Goal: Transaction & Acquisition: Purchase product/service

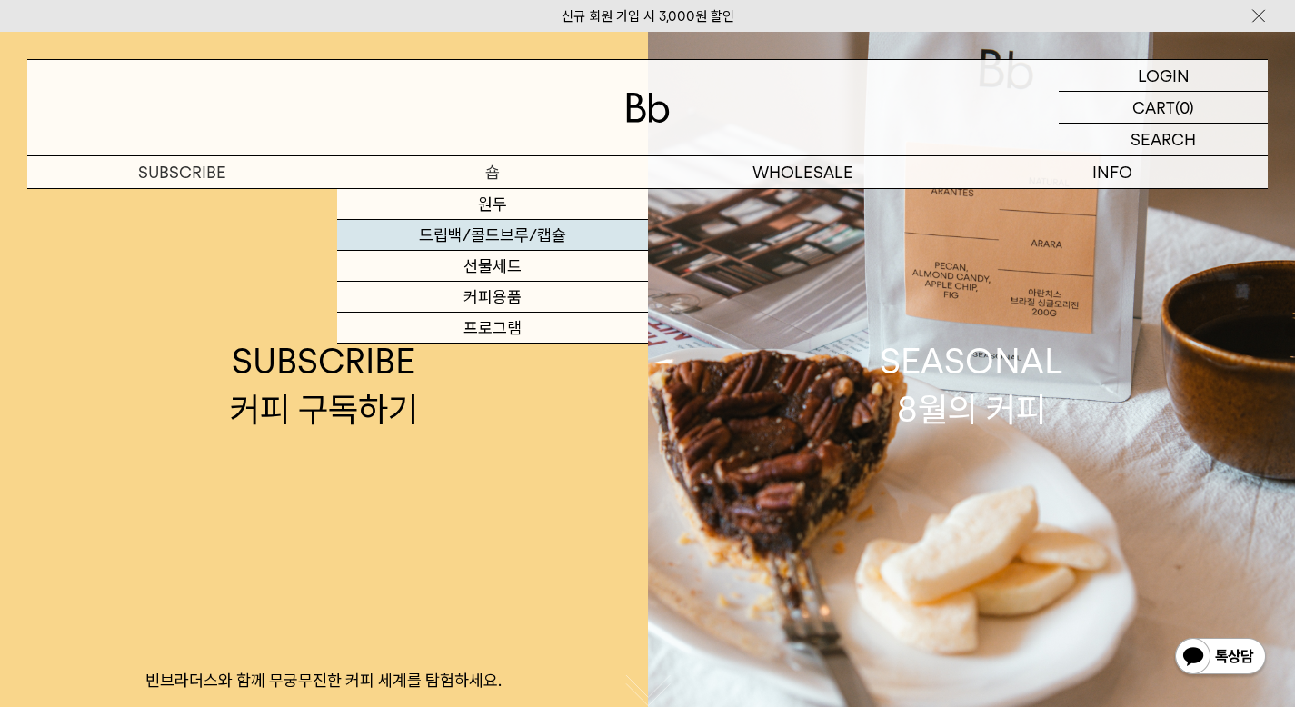
click at [500, 240] on link "드립백/콜드브루/캡슐" at bounding box center [492, 235] width 310 height 31
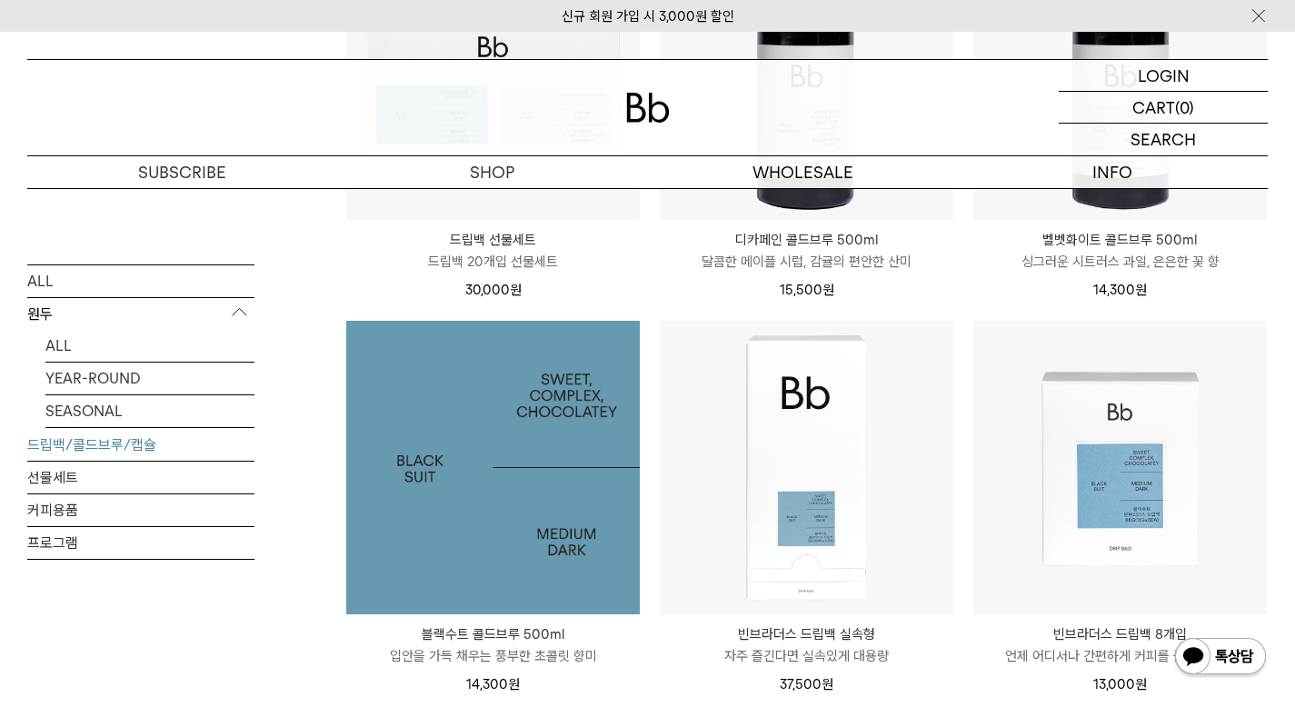
scroll to position [1226, 0]
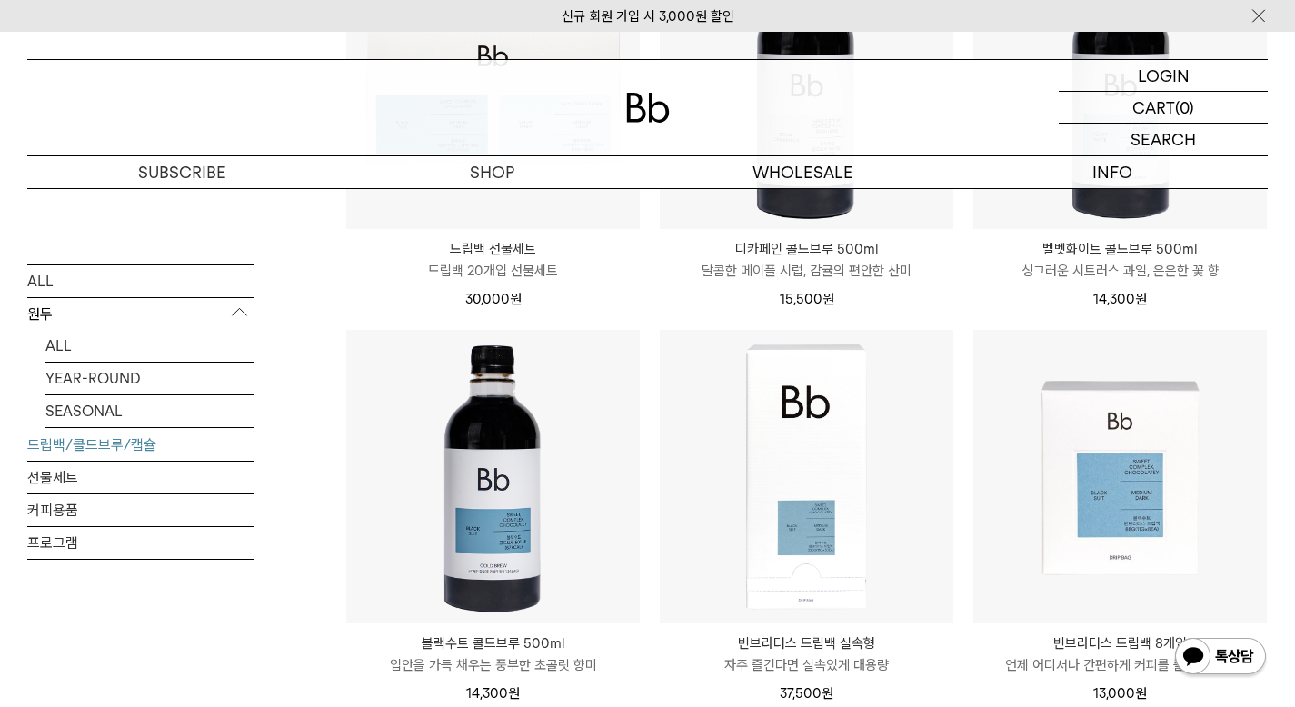
click at [46, 319] on p "원두" at bounding box center [140, 313] width 227 height 33
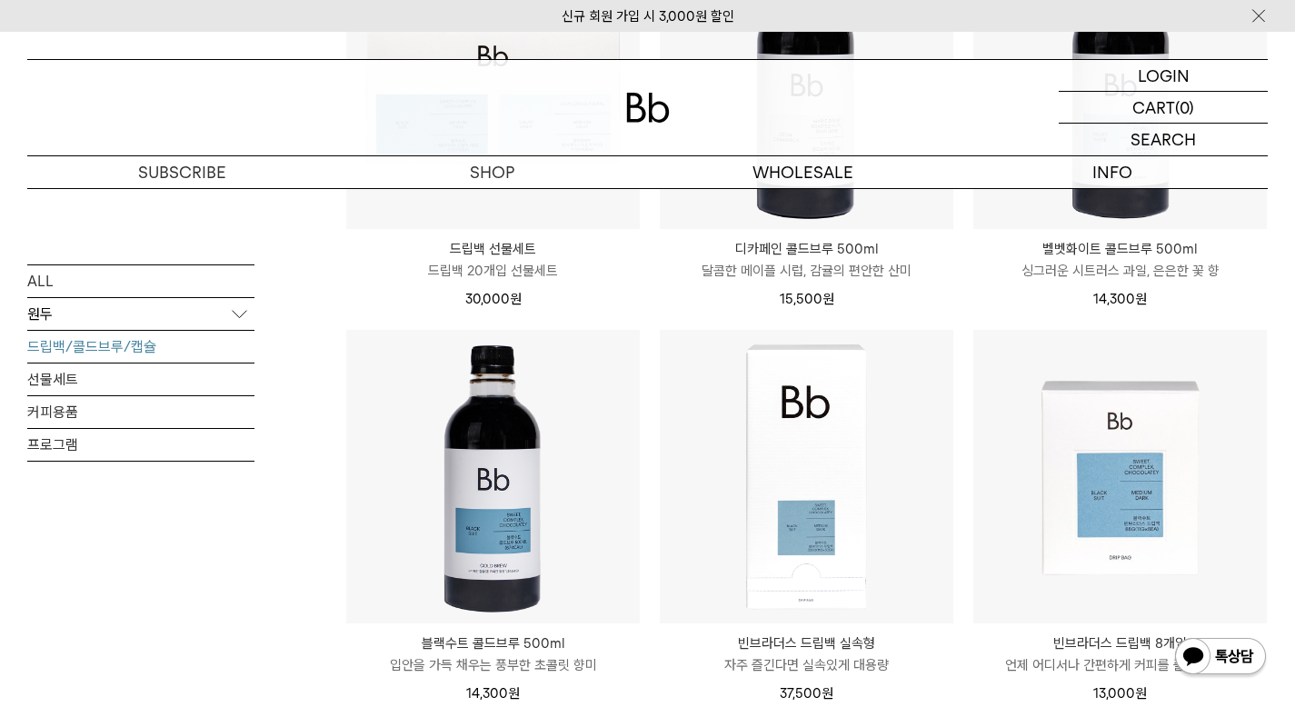
click at [53, 314] on p "원두" at bounding box center [140, 313] width 227 height 33
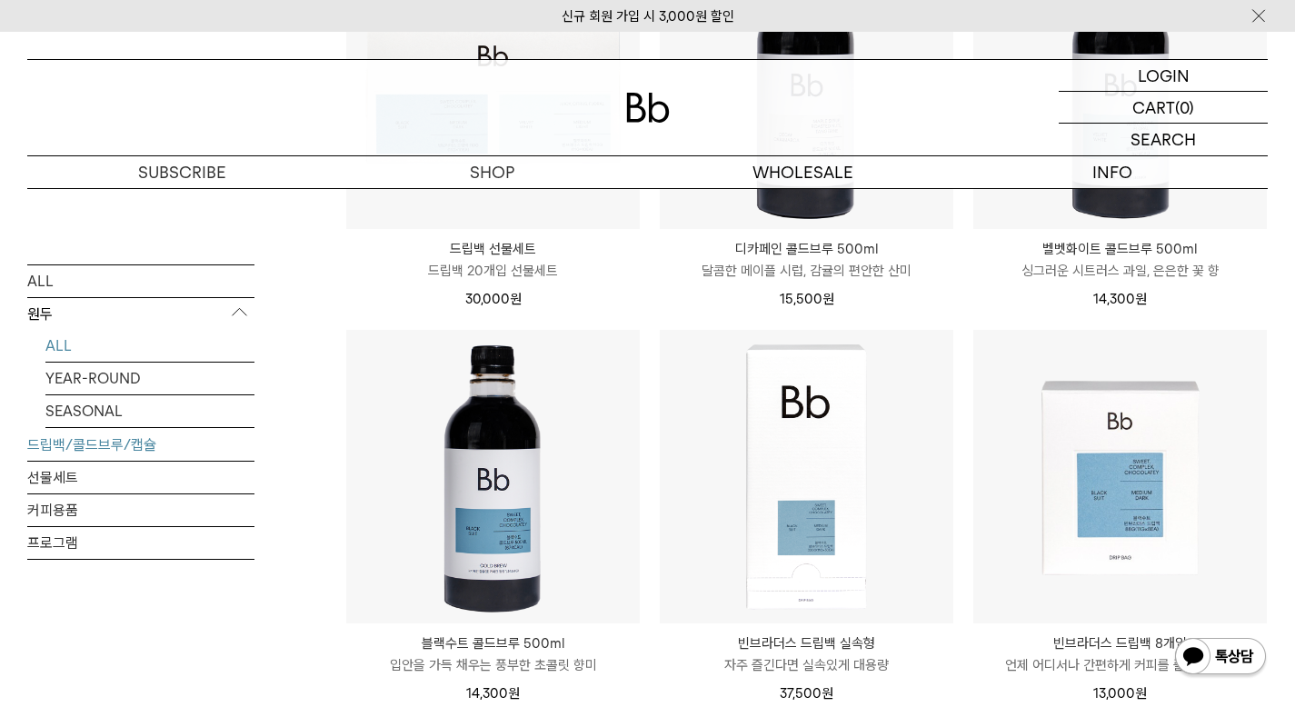
click at [64, 351] on link "ALL" at bounding box center [149, 345] width 209 height 32
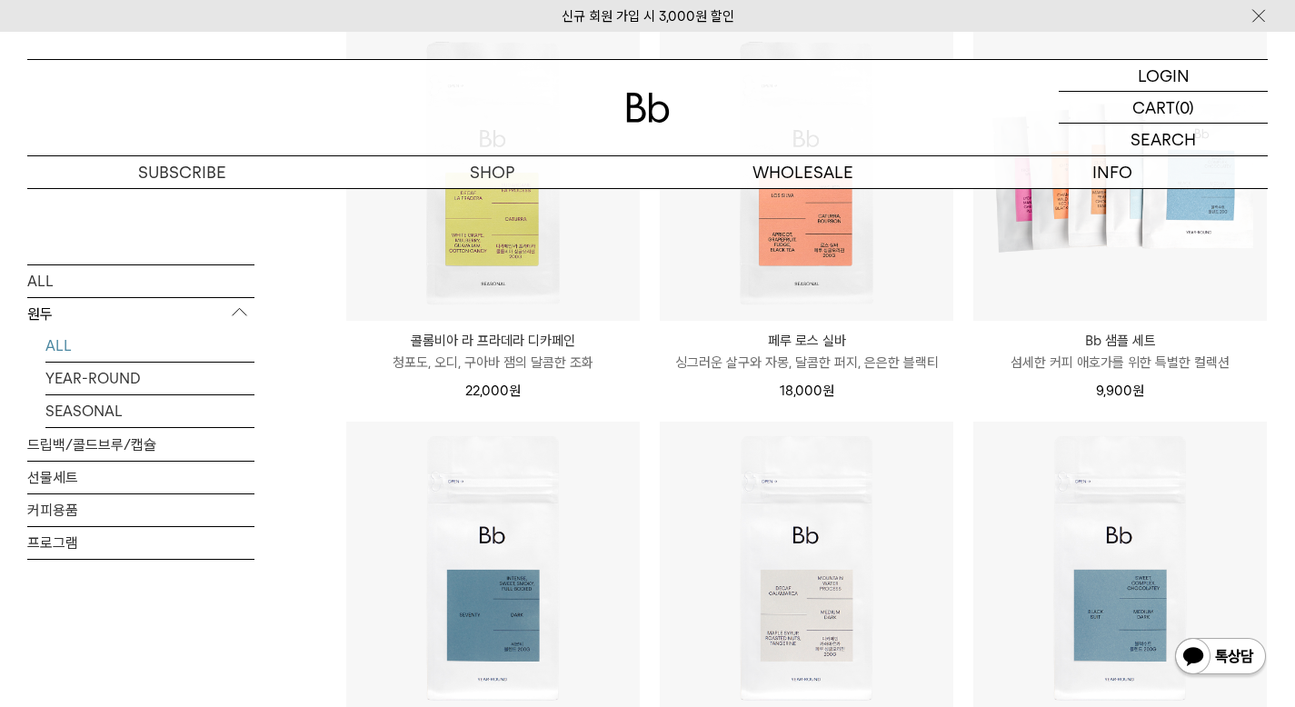
scroll to position [910, 0]
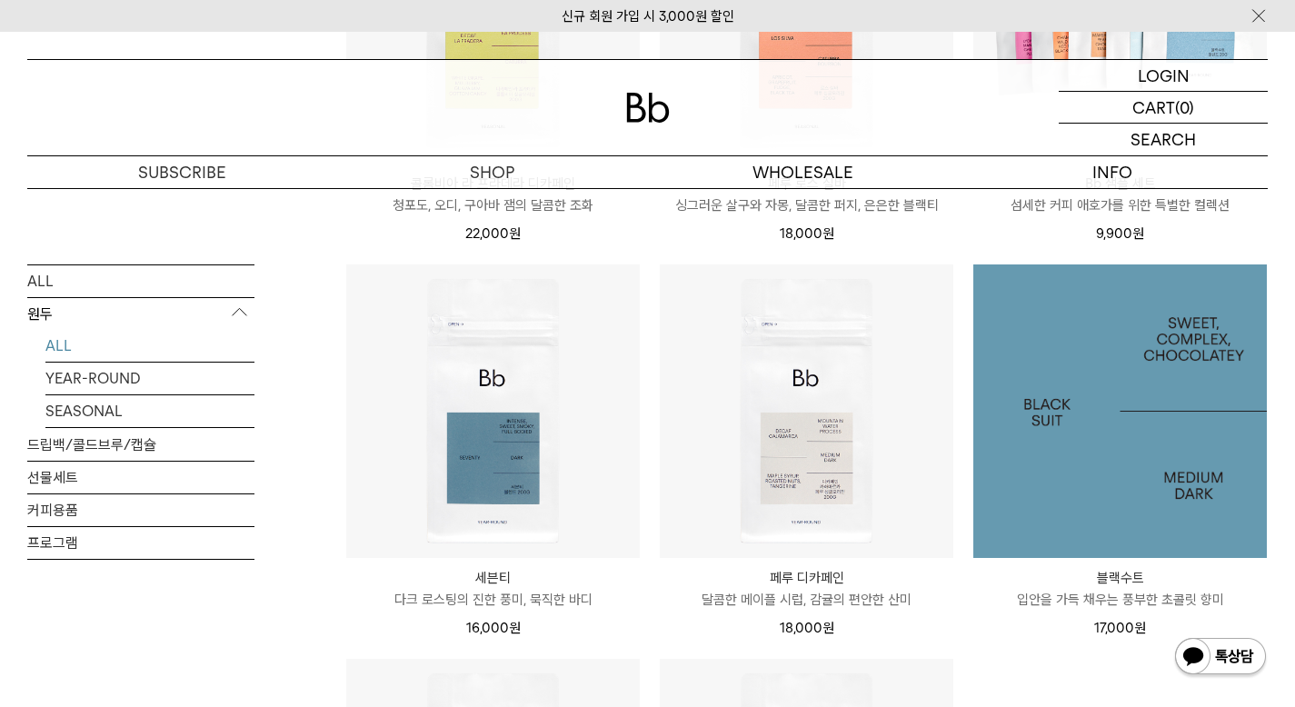
click at [1091, 525] on img at bounding box center [1120, 411] width 294 height 294
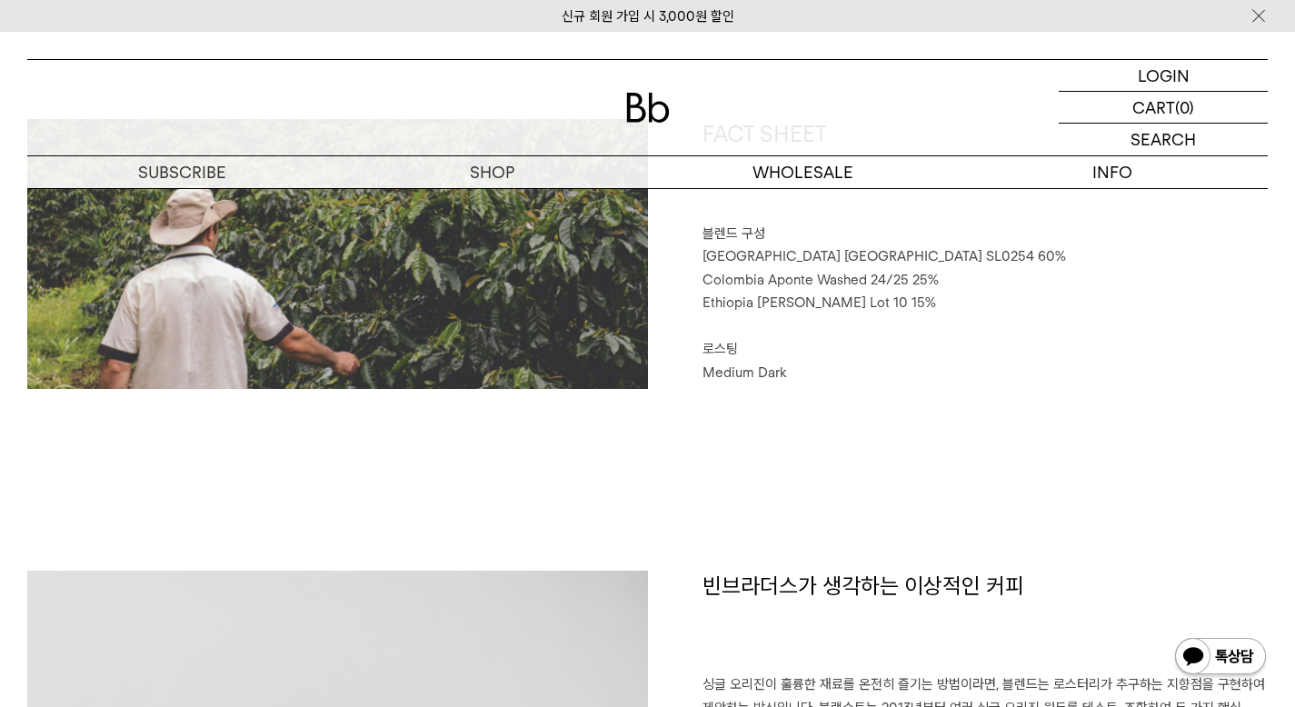
scroll to position [888, 0]
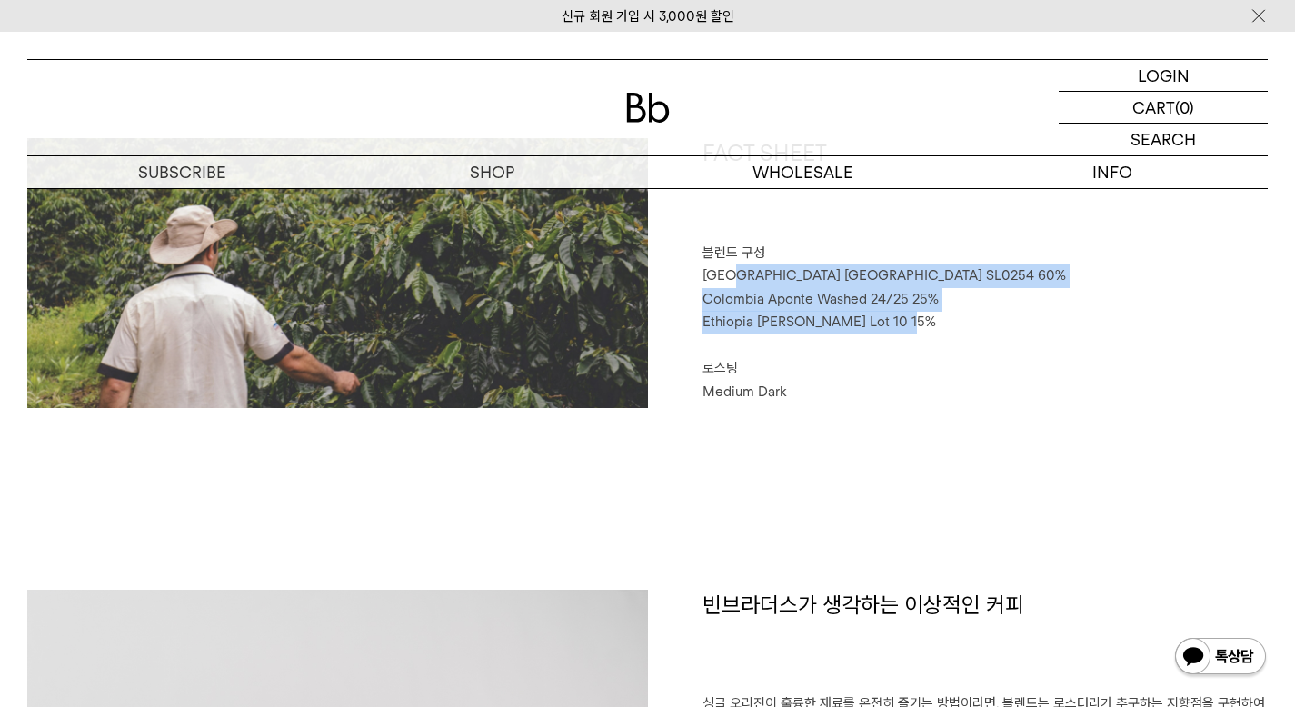
drag, startPoint x: 889, startPoint y: 323, endPoint x: 727, endPoint y: 282, distance: 167.1
click at [727, 282] on div "FACT SHEET 블렌드 구성 Brazil Sao Paulo SL0254 60% Colombia Aponte Washed 24/25 25% …" at bounding box center [958, 273] width 621 height 270
click at [788, 314] on span "Ethiopia Genji Challa Lot 10 15%" at bounding box center [819, 321] width 234 height 16
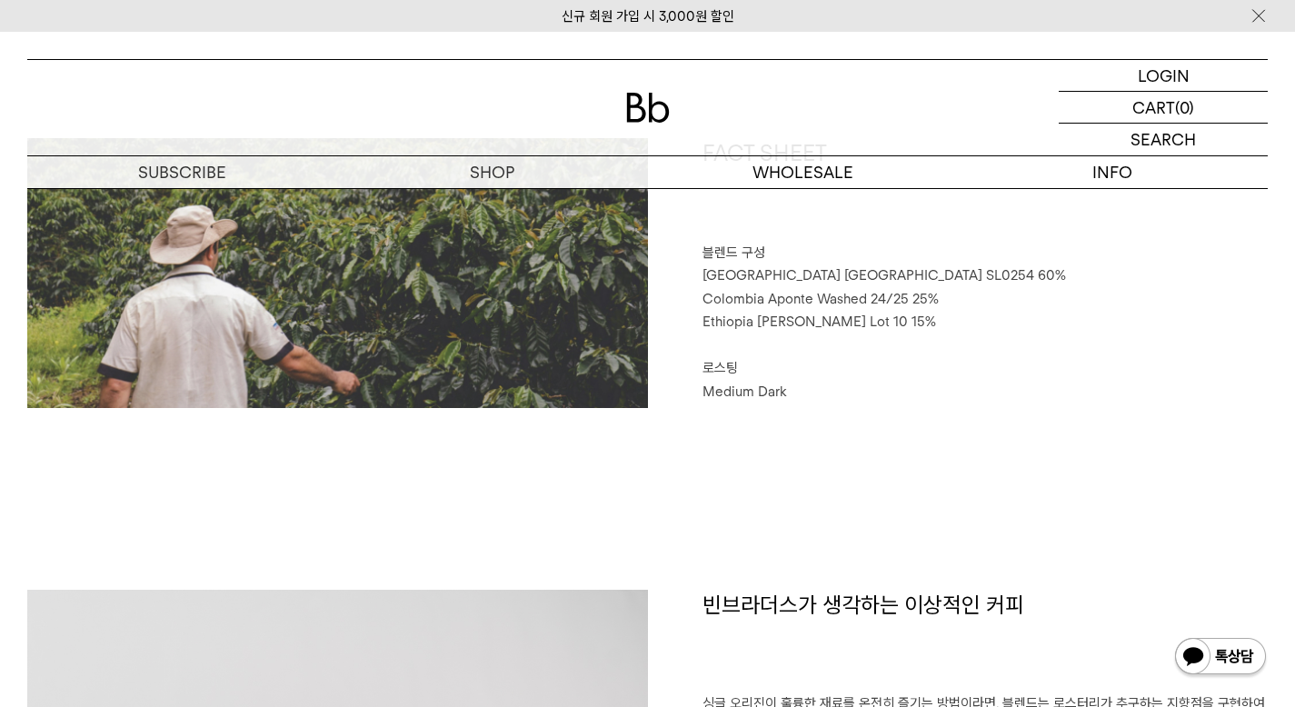
scroll to position [851, 0]
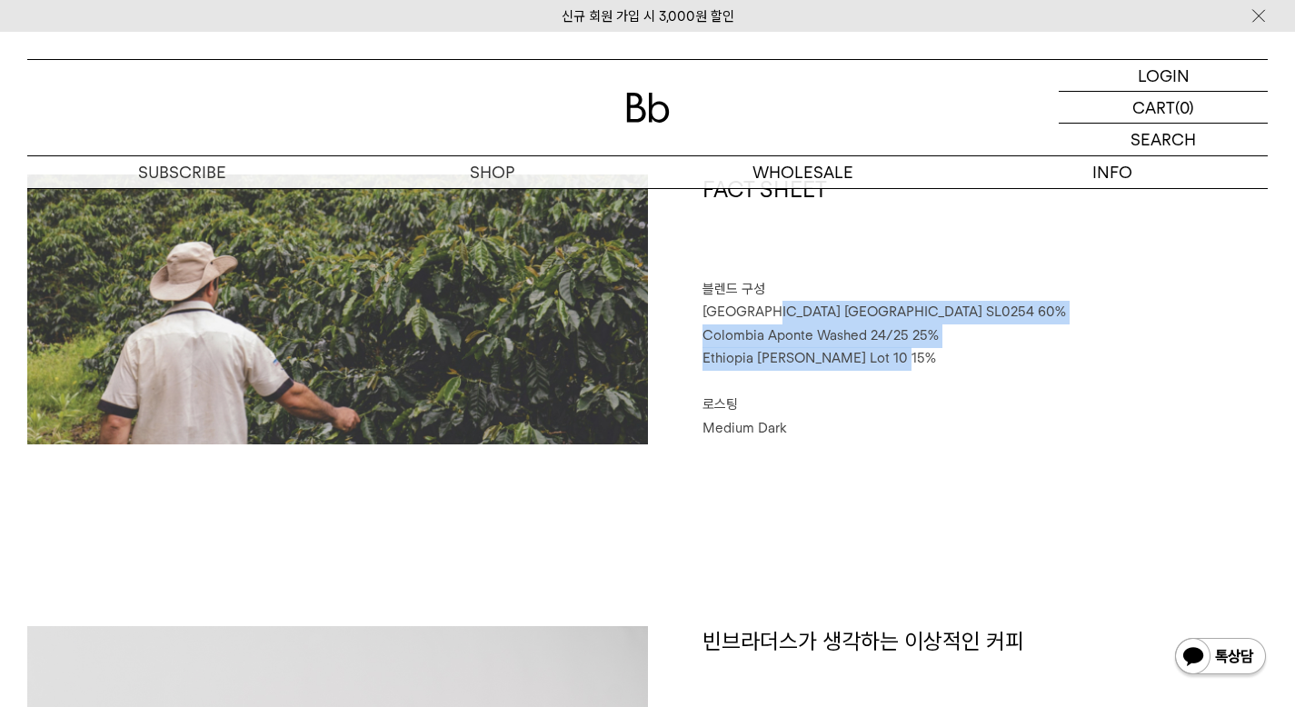
drag, startPoint x: 752, startPoint y: 303, endPoint x: 880, endPoint y: 354, distance: 137.0
click at [880, 354] on div "FACT SHEET 블렌드 구성 Brazil Sao Paulo SL0254 60% Colombia Aponte Washed 24/25 25% …" at bounding box center [958, 309] width 621 height 270
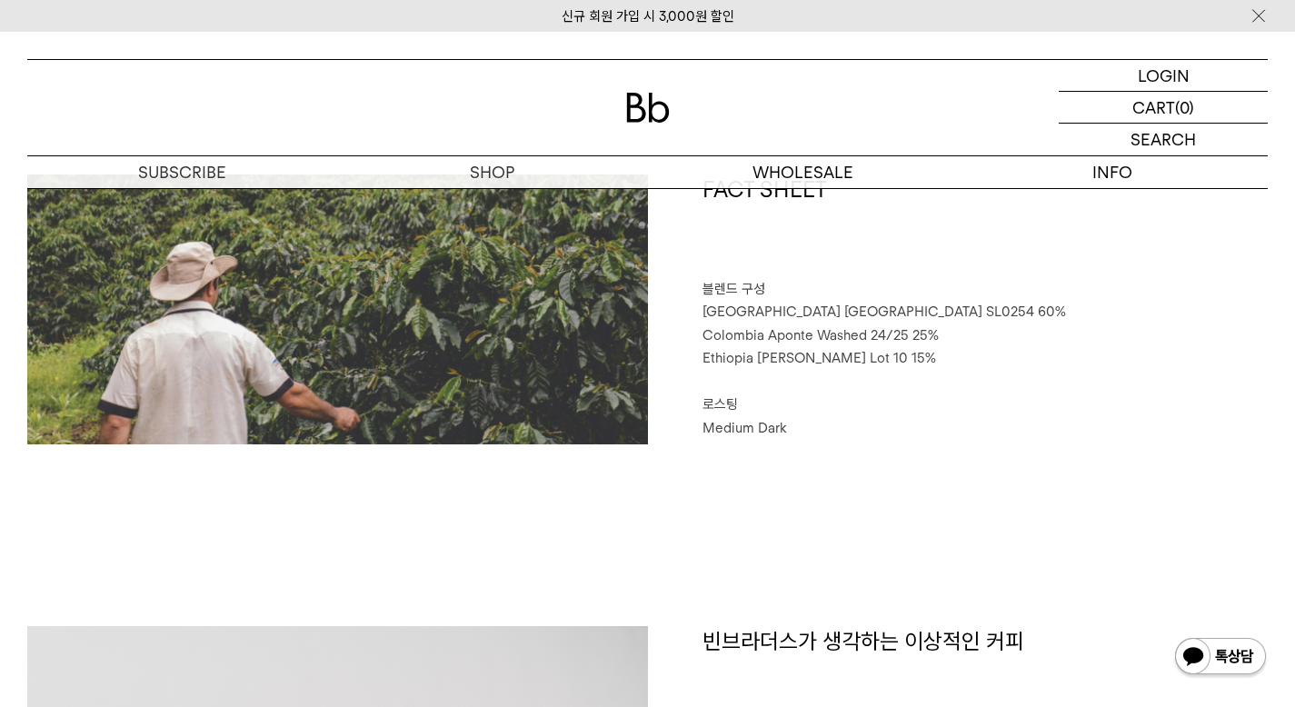
click at [920, 355] on p "Ethiopia Genji Challa Lot 10 15%" at bounding box center [985, 359] width 566 height 24
drag, startPoint x: 702, startPoint y: 312, endPoint x: 849, endPoint y: 312, distance: 146.3
click at [849, 312] on span "Brazil Sao Paulo SL0254 60%" at bounding box center [883, 311] width 363 height 16
copy span "Brazil Sao Paulo SL0254"
drag, startPoint x: 702, startPoint y: 332, endPoint x: 862, endPoint y: 336, distance: 160.0
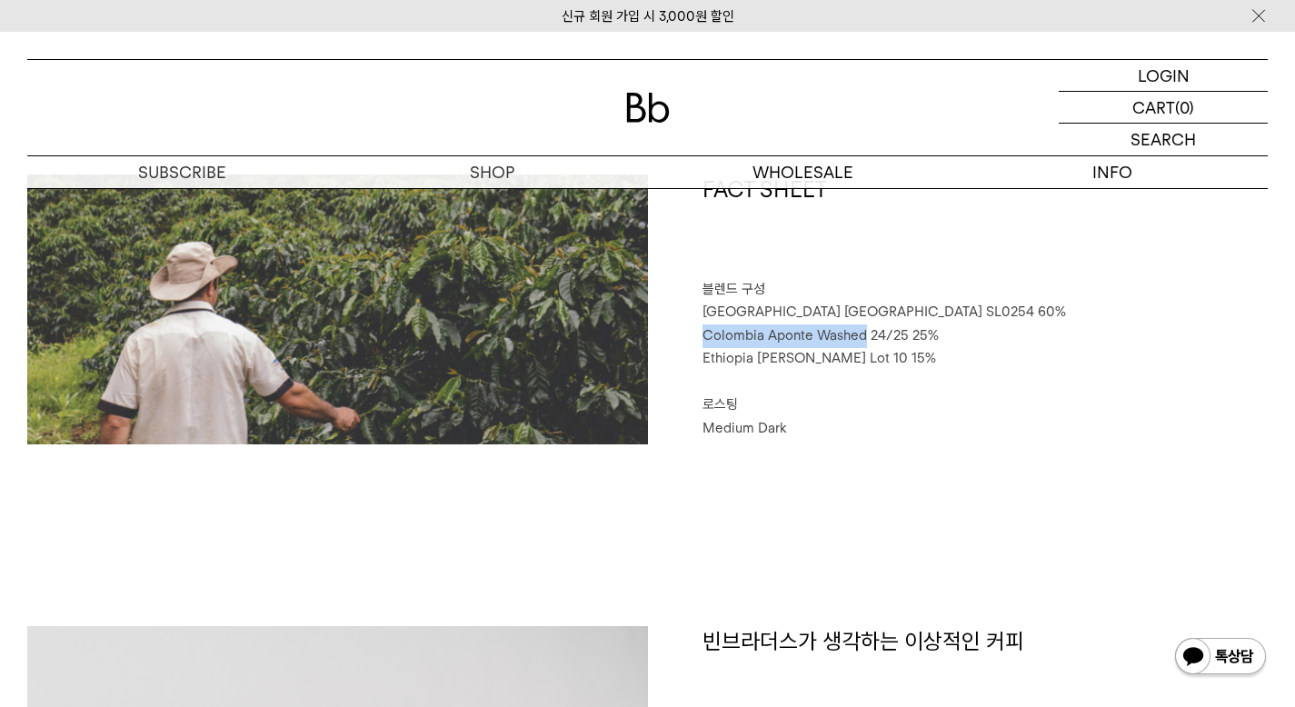
click at [862, 336] on span "Colombia Aponte Washed 24/25 25%" at bounding box center [820, 335] width 236 height 16
copy span "Colombia Aponte Washed"
drag, startPoint x: 699, startPoint y: 358, endPoint x: 853, endPoint y: 365, distance: 154.6
click at [853, 365] on div "FACT SHEET 블렌드 구성 Brazil Sao Paulo SL0254 60% Colombia Aponte Washed 24/25 25% …" at bounding box center [958, 309] width 621 height 270
copy span "Ethiopia Genji Challa Lot"
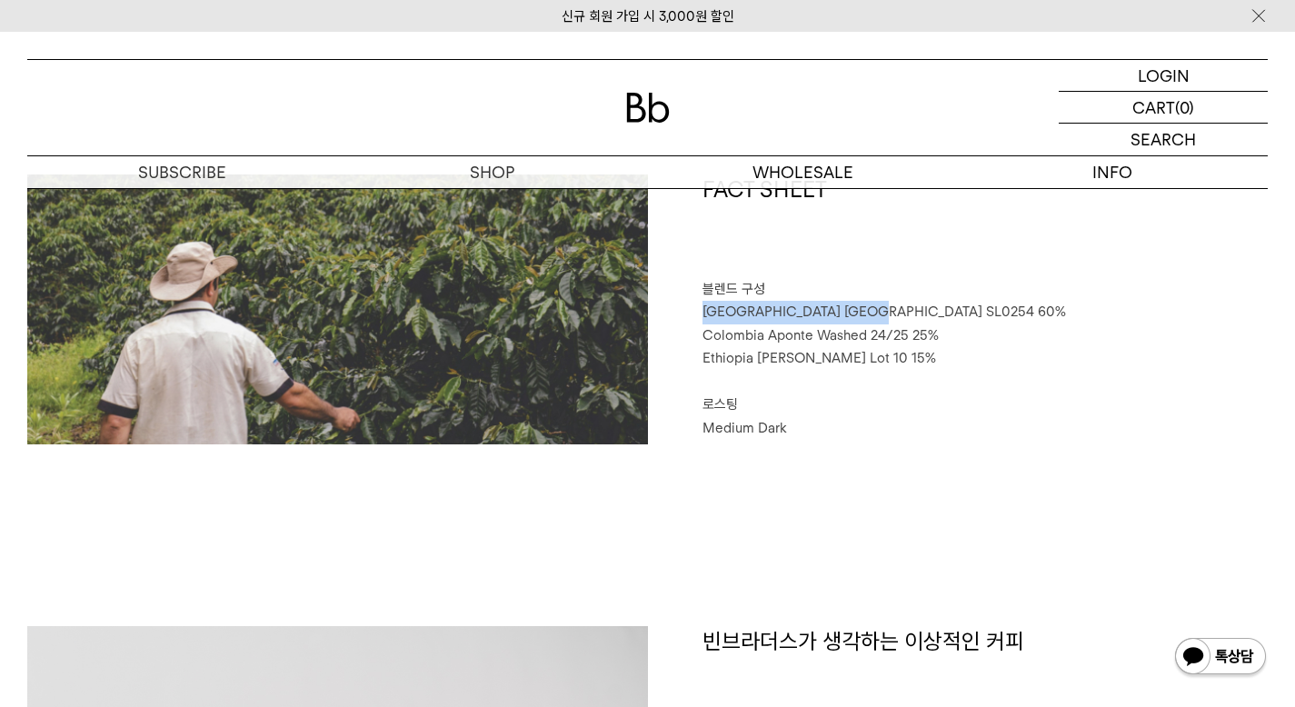
drag, startPoint x: 702, startPoint y: 314, endPoint x: 847, endPoint y: 313, distance: 144.5
click at [847, 313] on span "Brazil Sao Paulo SL0254 60%" at bounding box center [883, 311] width 363 height 16
copy span "Brazil Sao Paulo SL0254"
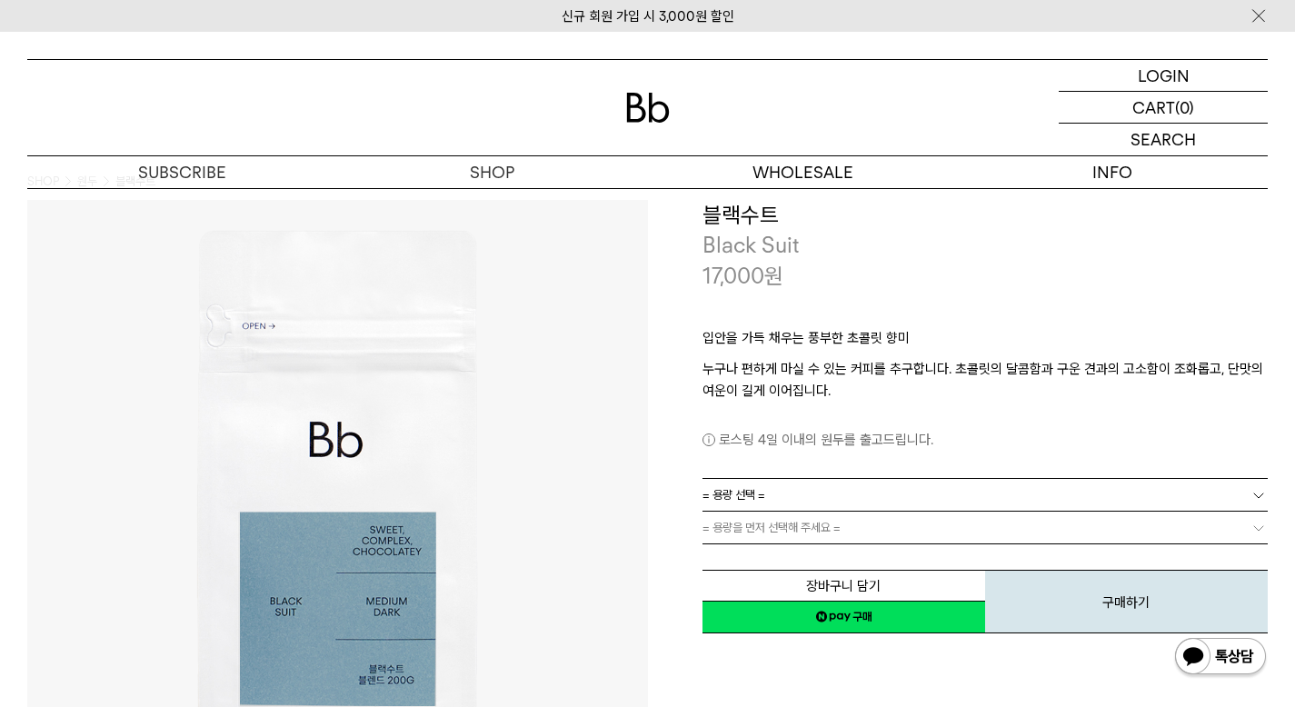
scroll to position [0, 0]
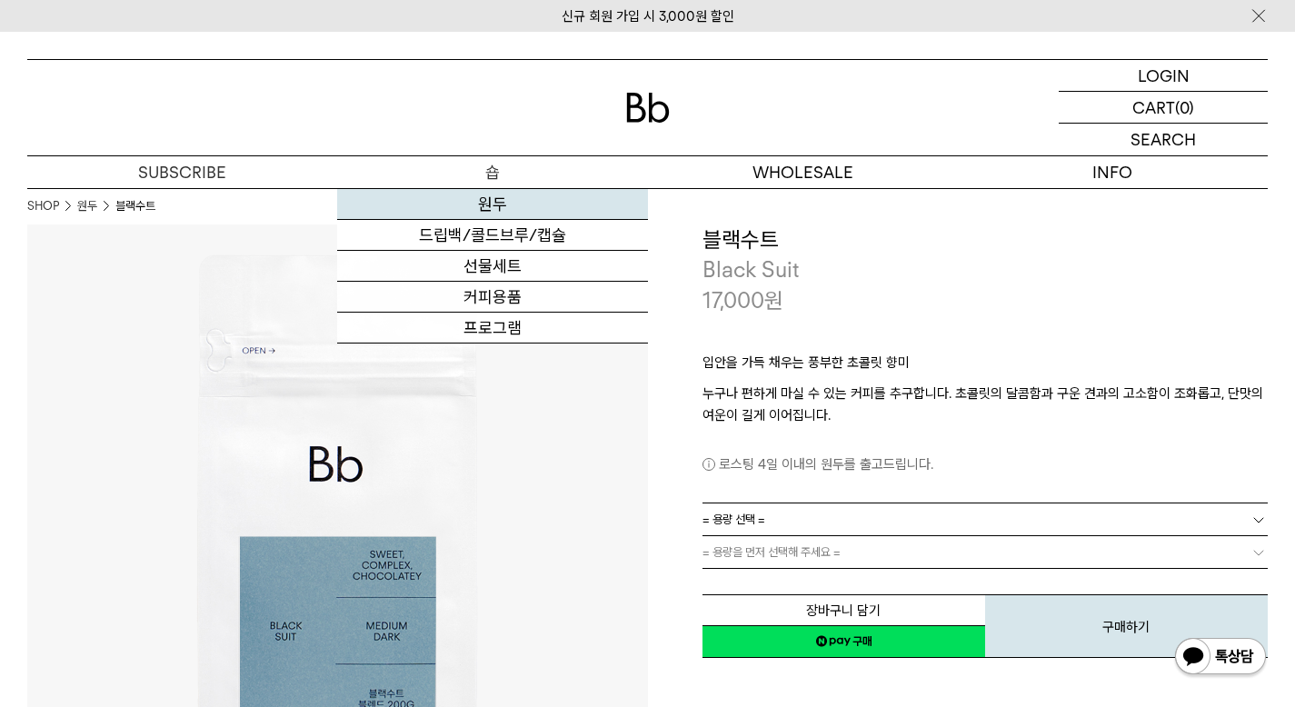
click at [498, 201] on link "원두" at bounding box center [492, 204] width 310 height 31
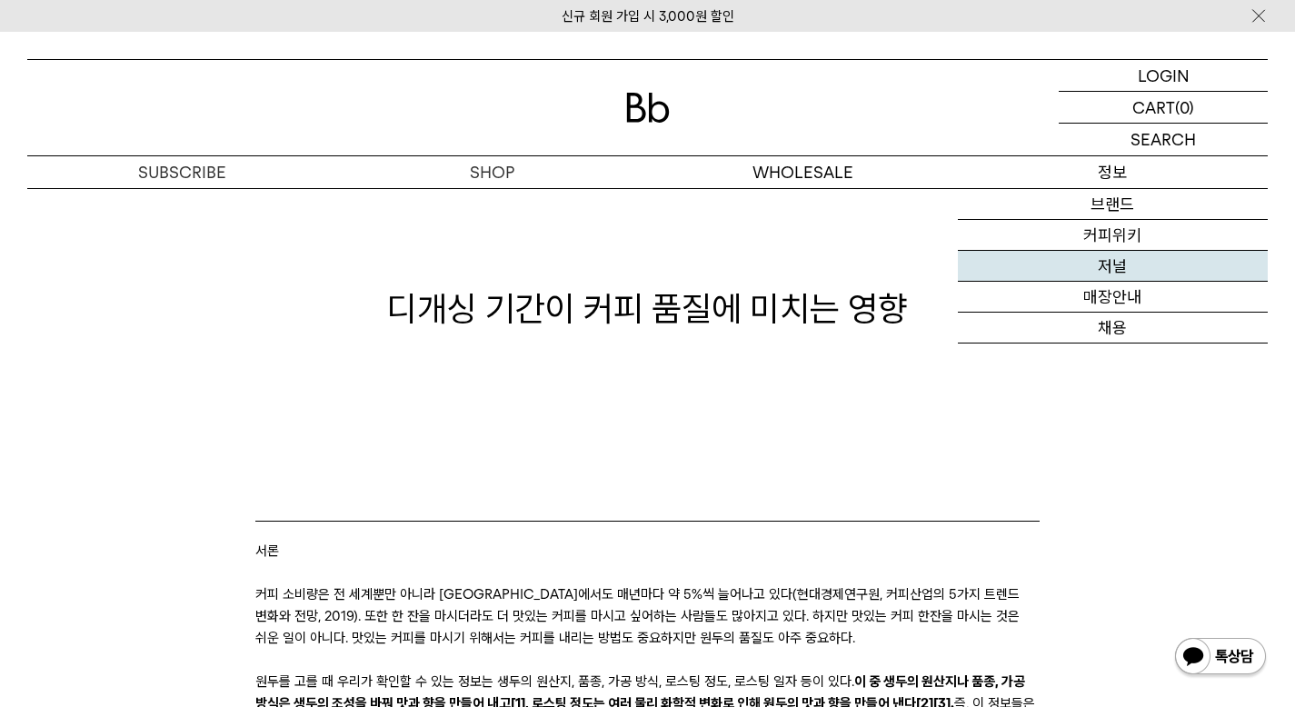
click at [1089, 266] on link "저널" at bounding box center [1113, 266] width 310 height 31
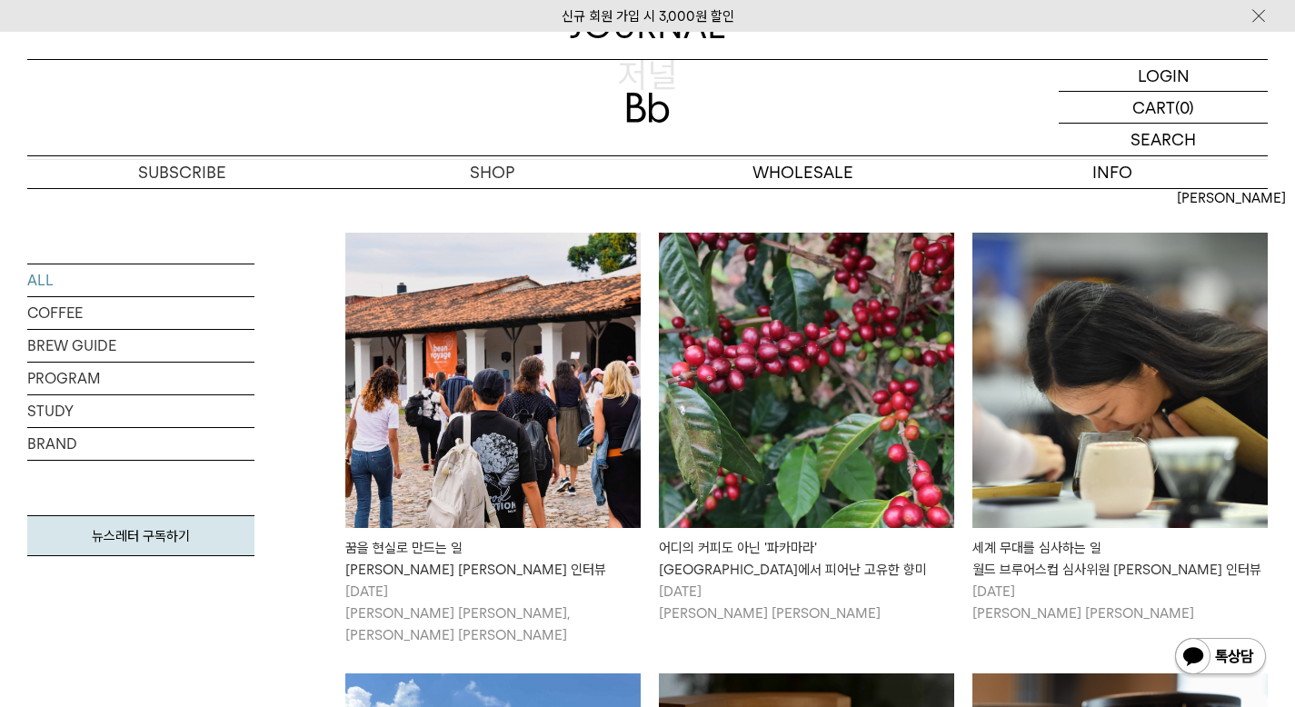
scroll to position [298, 0]
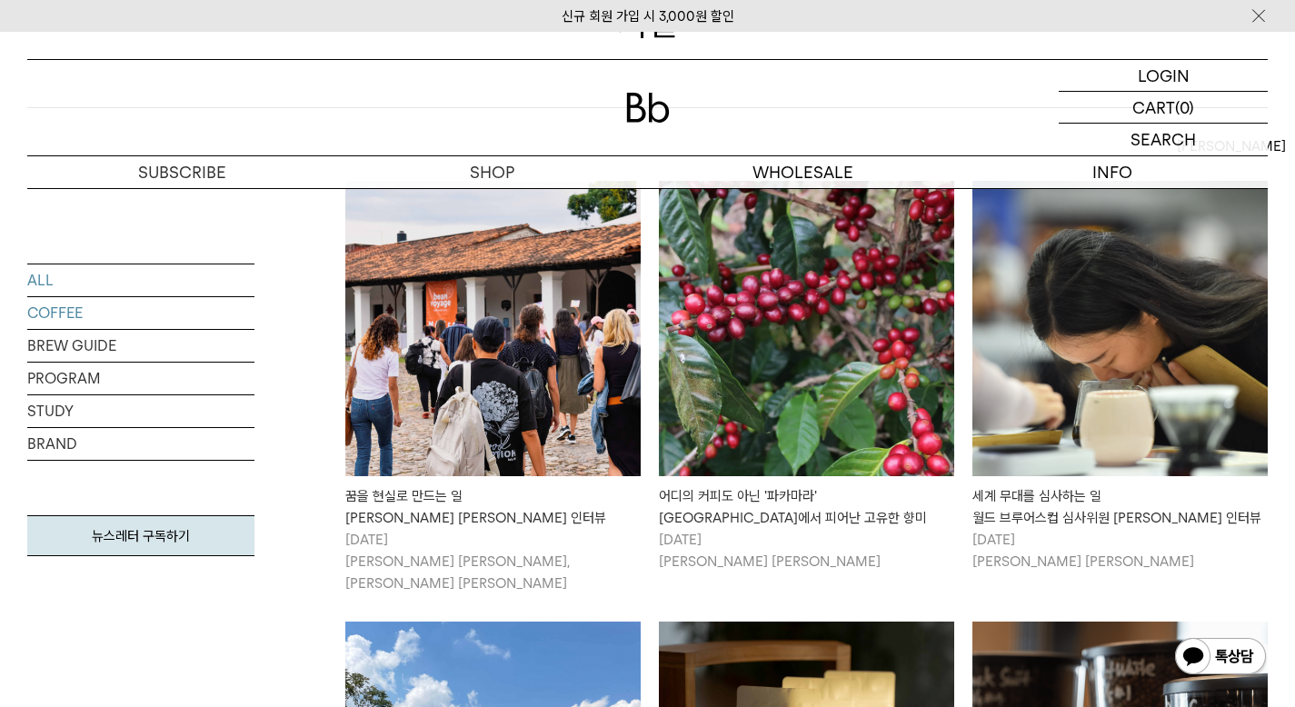
click at [47, 311] on link "COFFEE" at bounding box center [140, 313] width 227 height 32
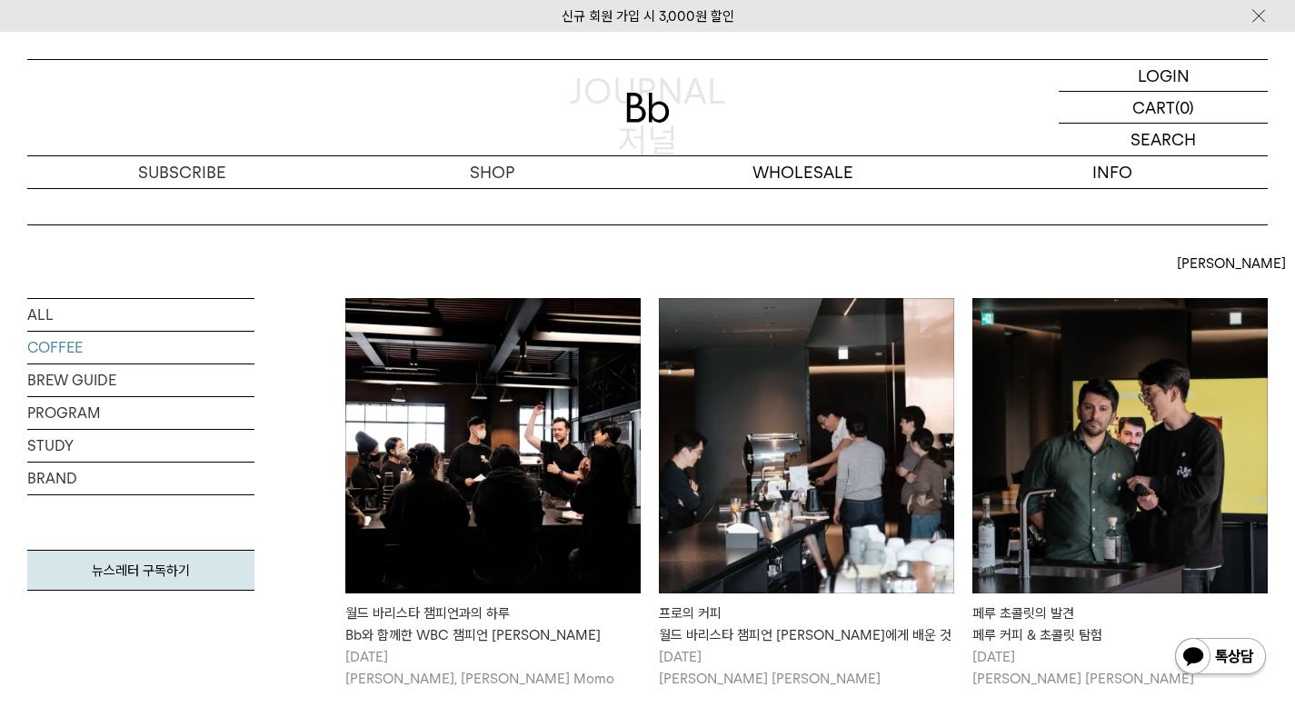
scroll to position [245, 0]
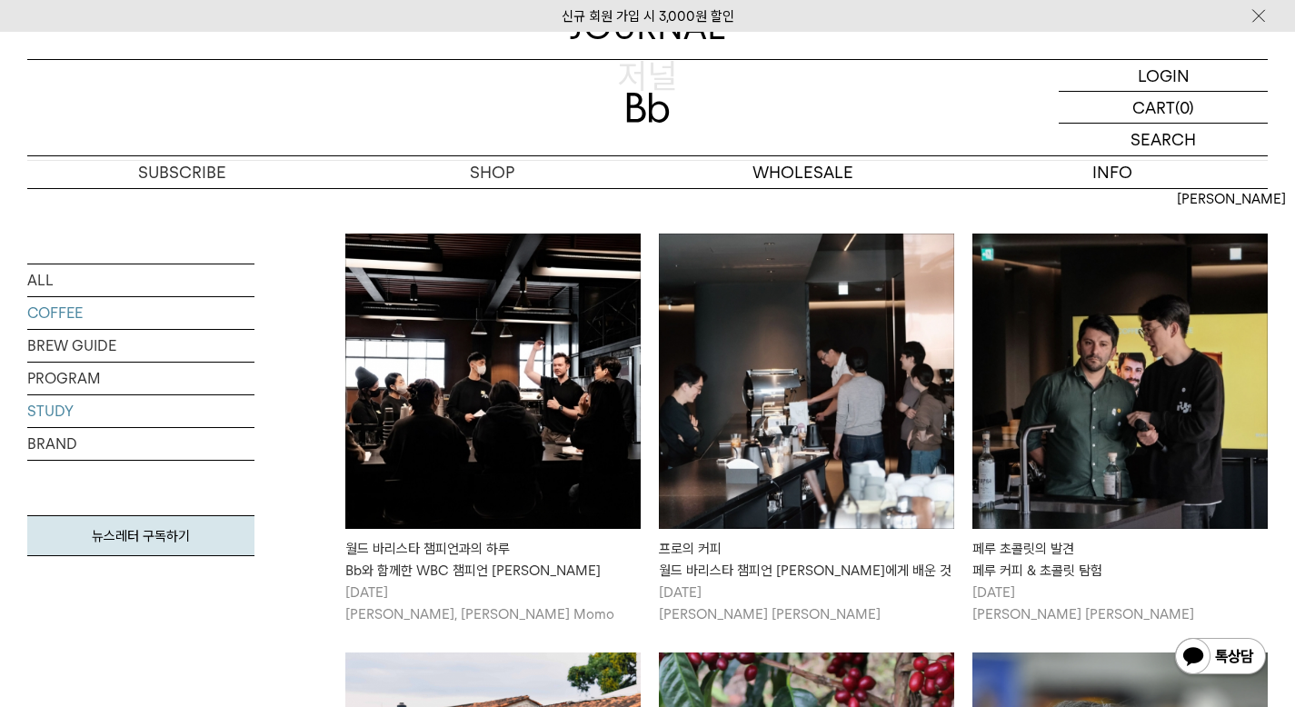
click at [82, 415] on link "STUDY" at bounding box center [140, 411] width 227 height 32
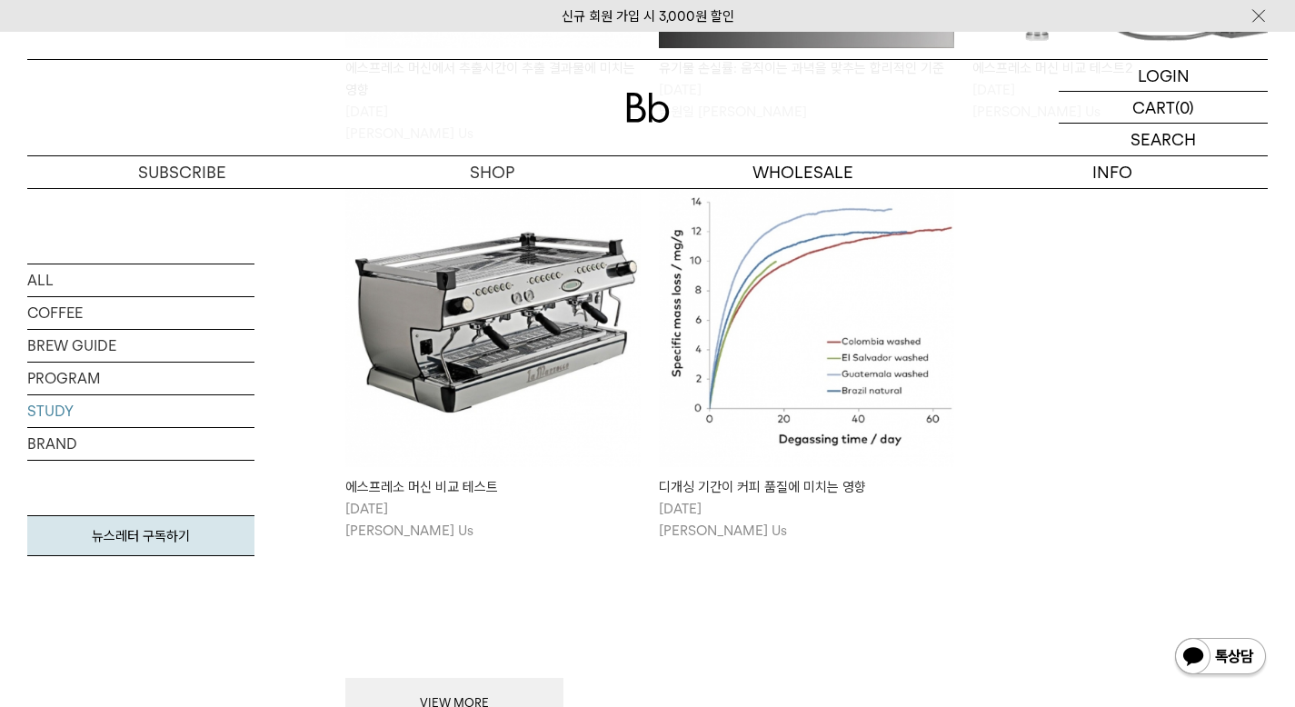
scroll to position [740, 0]
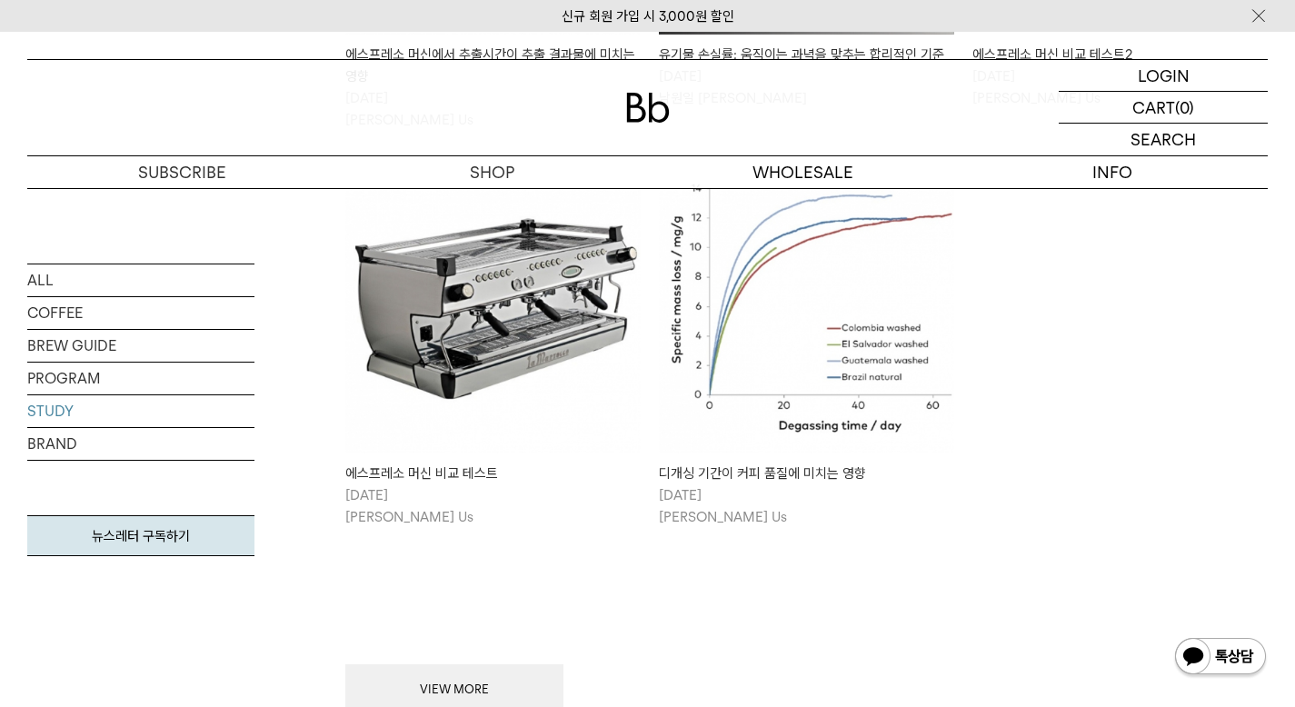
click at [791, 387] on img at bounding box center [806, 305] width 295 height 295
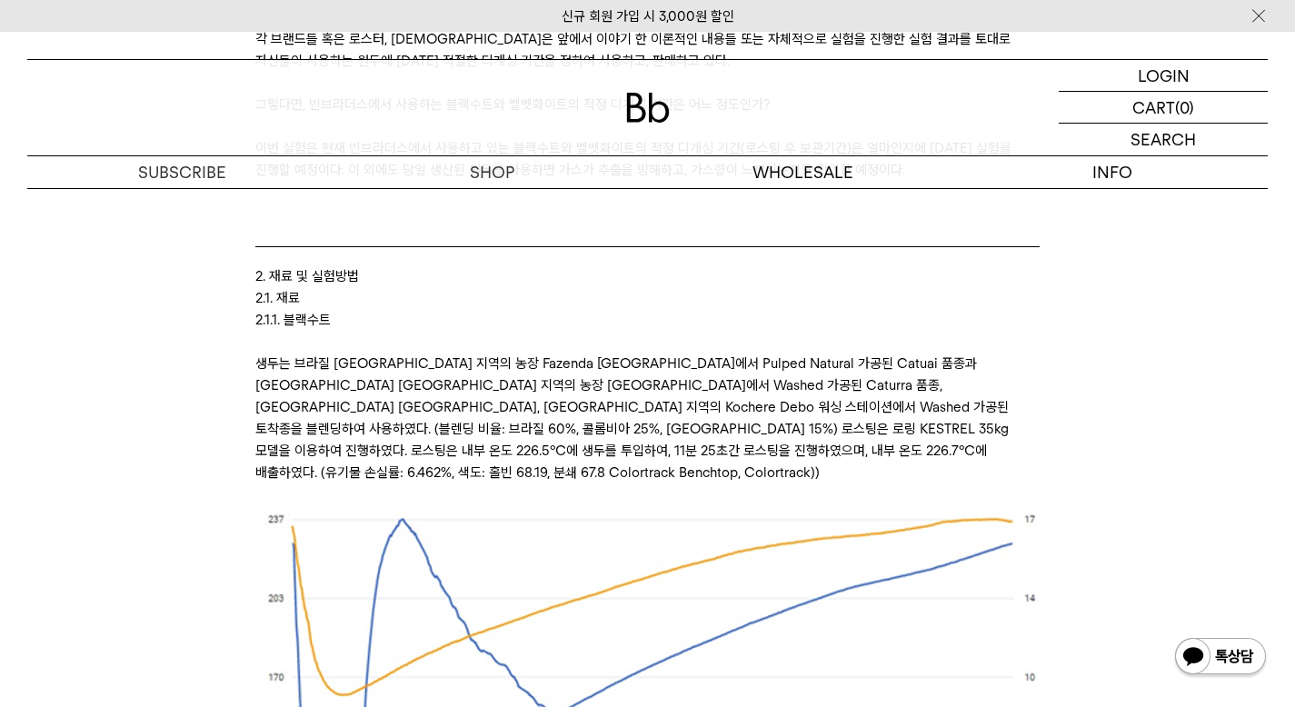
scroll to position [7150, 0]
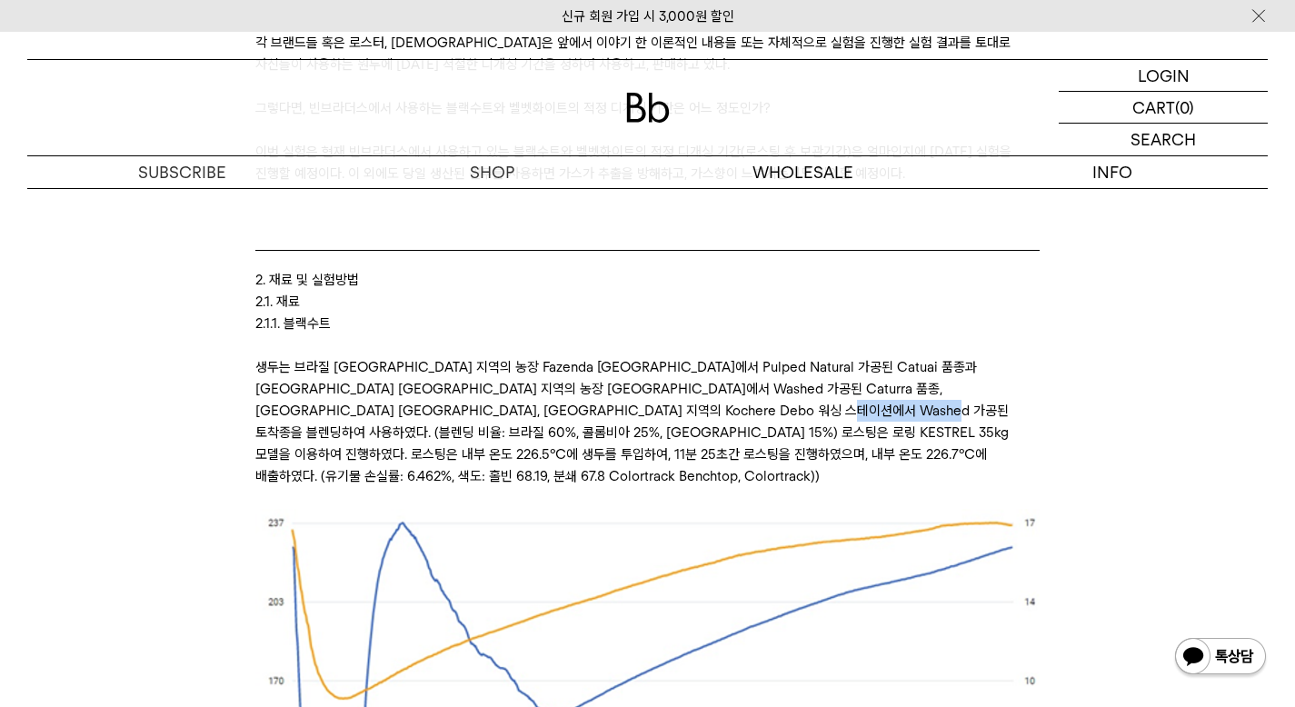
drag, startPoint x: 768, startPoint y: 415, endPoint x: 862, endPoint y: 415, distance: 94.5
click at [863, 415] on p "생두는 브라질 [GEOGRAPHIC_DATA] 지역의 농장 Fazenda [GEOGRAPHIC_DATA]에서 Pulped Natural 가공된…" at bounding box center [647, 421] width 784 height 131
drag, startPoint x: 514, startPoint y: 432, endPoint x: 602, endPoint y: 432, distance: 88.1
click at [602, 432] on p "생두는 브라질 [GEOGRAPHIC_DATA] 지역의 농장 Fazenda [GEOGRAPHIC_DATA]에서 Pulped Natural 가공된…" at bounding box center [647, 421] width 784 height 131
drag, startPoint x: 619, startPoint y: 433, endPoint x: 661, endPoint y: 433, distance: 41.8
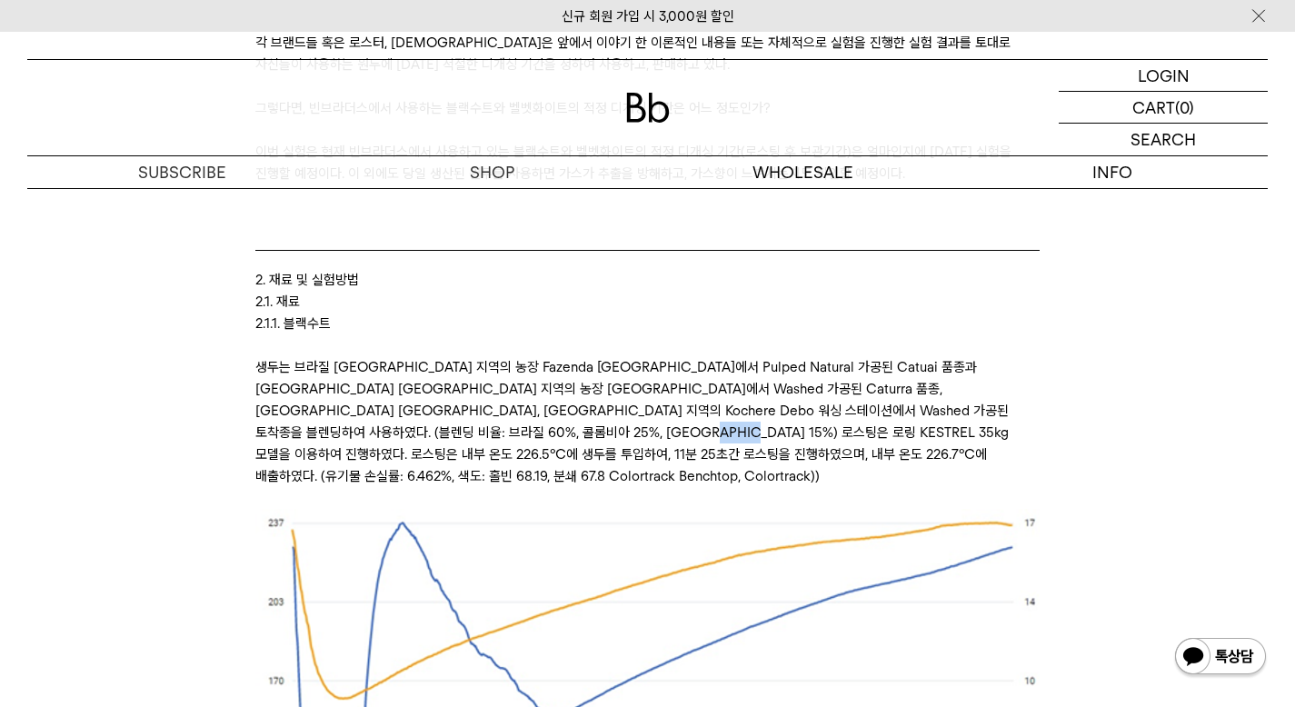
click at [661, 433] on p "생두는 브라질 [GEOGRAPHIC_DATA] 지역의 농장 Fazenda [GEOGRAPHIC_DATA]에서 Pulped Natural 가공된…" at bounding box center [647, 421] width 784 height 131
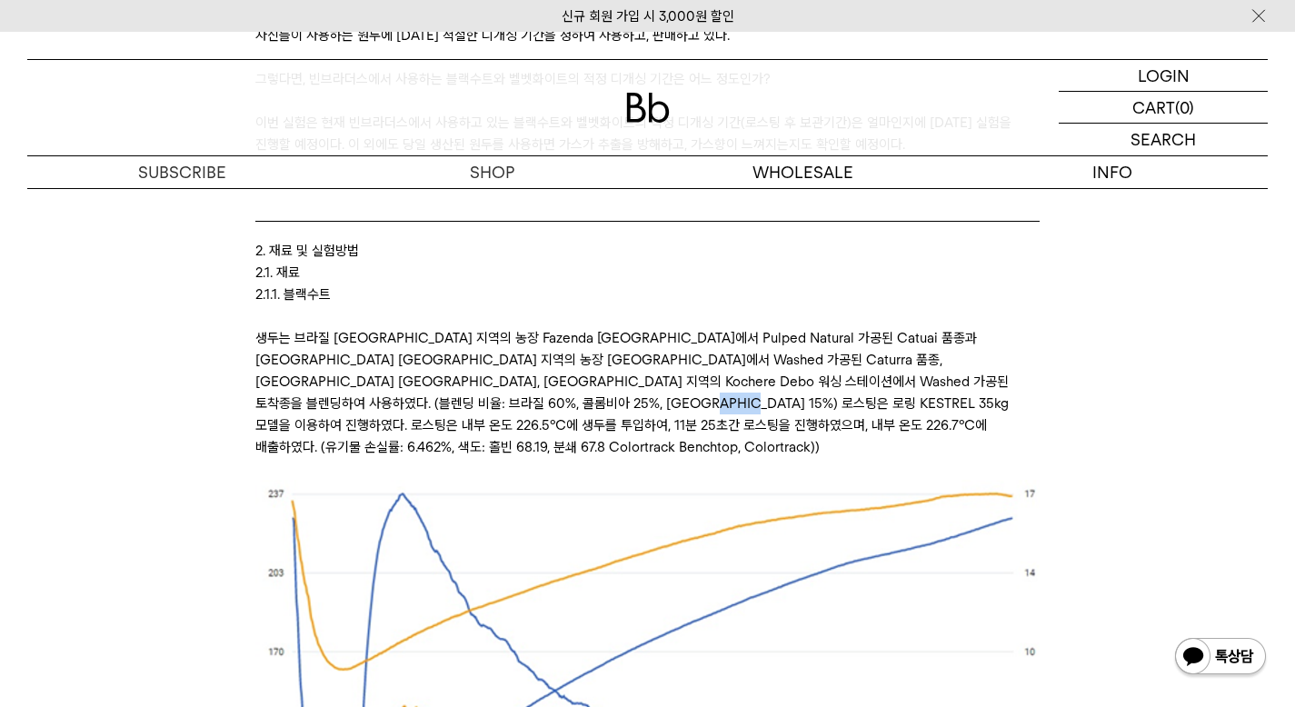
scroll to position [7180, 0]
drag, startPoint x: 682, startPoint y: 405, endPoint x: 703, endPoint y: 405, distance: 20.9
click at [703, 405] on p "생두는 브라질 Santo Antônio do Amparo 지역의 농장 Fazenda Campo Alegre에서 Pulped Natural 가공…" at bounding box center [647, 391] width 784 height 131
drag, startPoint x: 772, startPoint y: 398, endPoint x: 828, endPoint y: 398, distance: 55.4
click at [833, 398] on p "생두는 브라질 Santo Antônio do Amparo 지역의 농장 Fazenda Campo Alegre에서 Pulped Natural 가공…" at bounding box center [647, 391] width 784 height 131
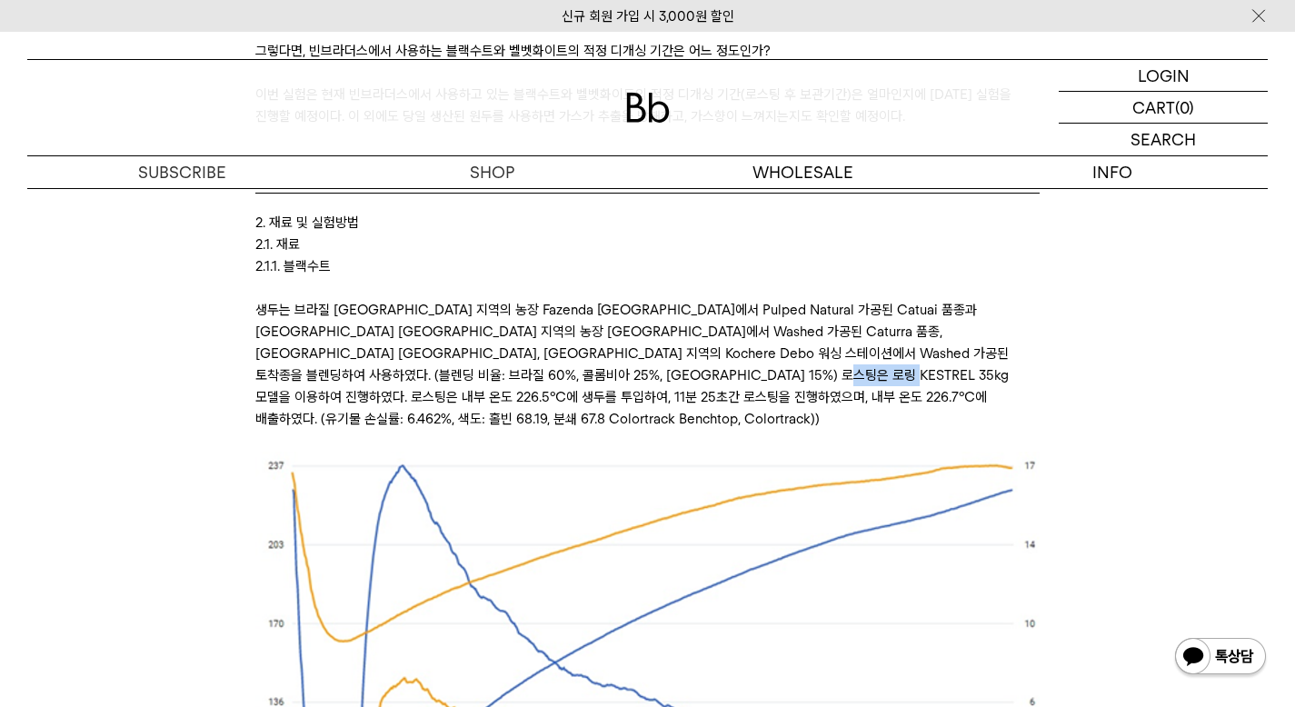
scroll to position [7211, 0]
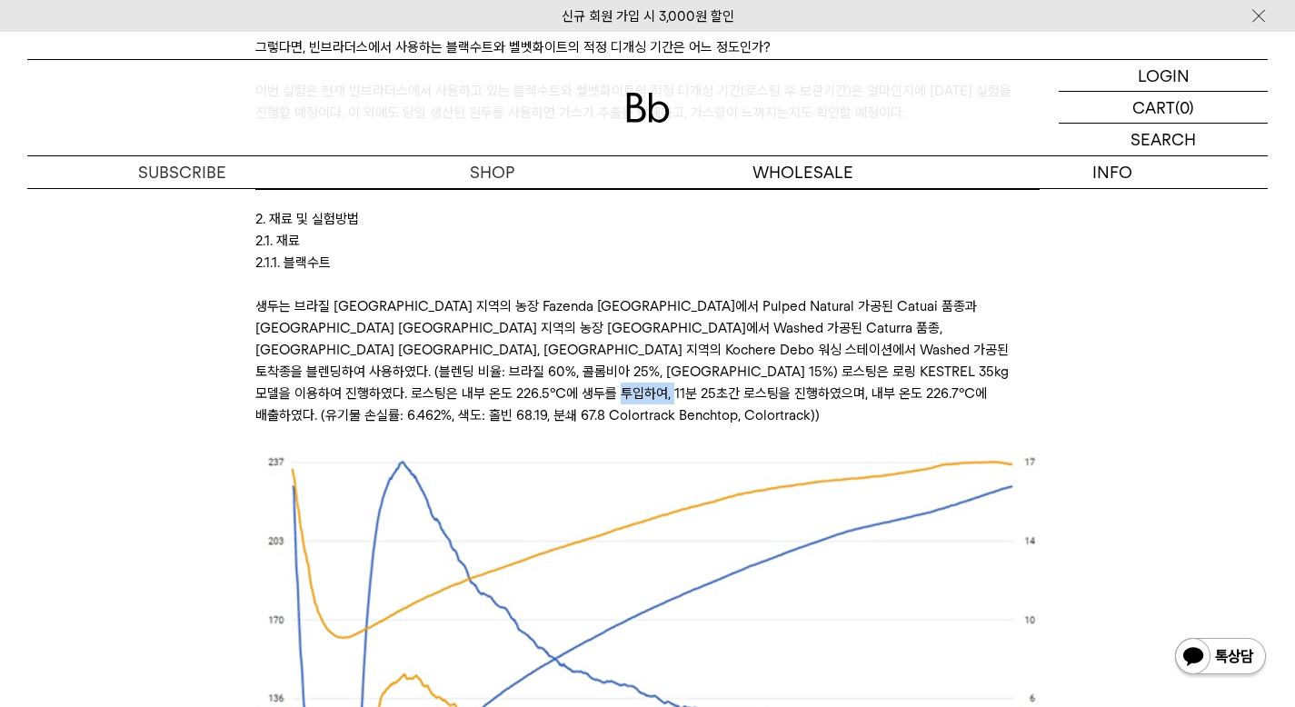
drag, startPoint x: 525, startPoint y: 402, endPoint x: 585, endPoint y: 402, distance: 60.0
click at [585, 402] on p "생두는 브라질 Santo Antônio do Amparo 지역의 농장 Fazenda Campo Alegre에서 Pulped Natural 가공…" at bounding box center [647, 360] width 784 height 131
drag, startPoint x: 607, startPoint y: 401, endPoint x: 655, endPoint y: 401, distance: 48.2
click at [655, 401] on p "생두는 브라질 Santo Antônio do Amparo 지역의 농장 Fazenda Campo Alegre에서 Pulped Natural 가공…" at bounding box center [647, 360] width 784 height 131
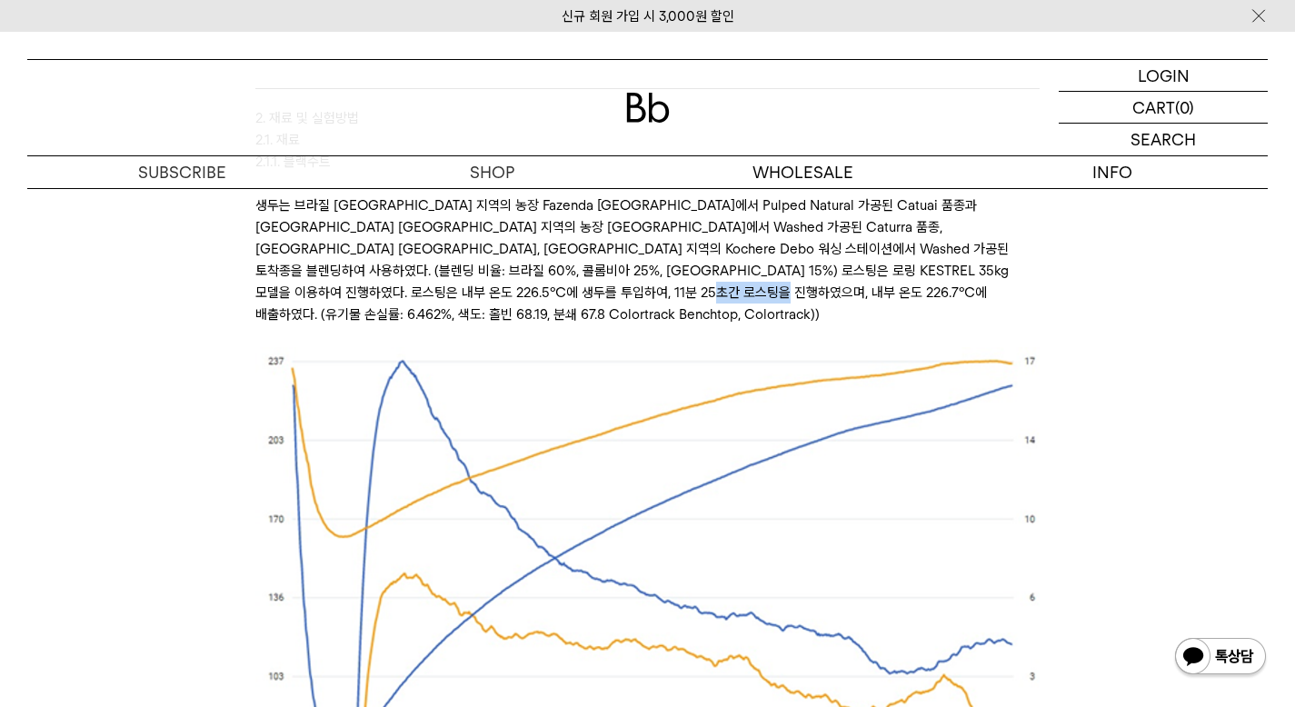
scroll to position [7348, 0]
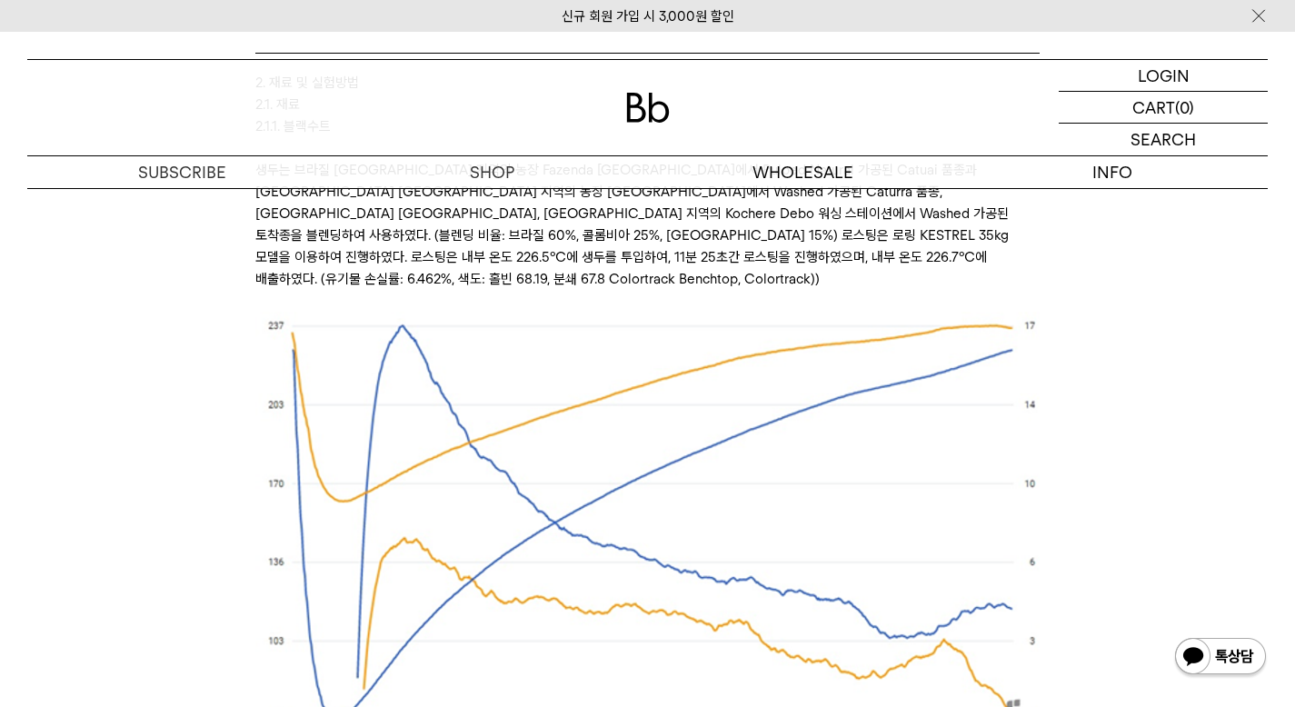
click at [686, 290] on p at bounding box center [647, 301] width 784 height 22
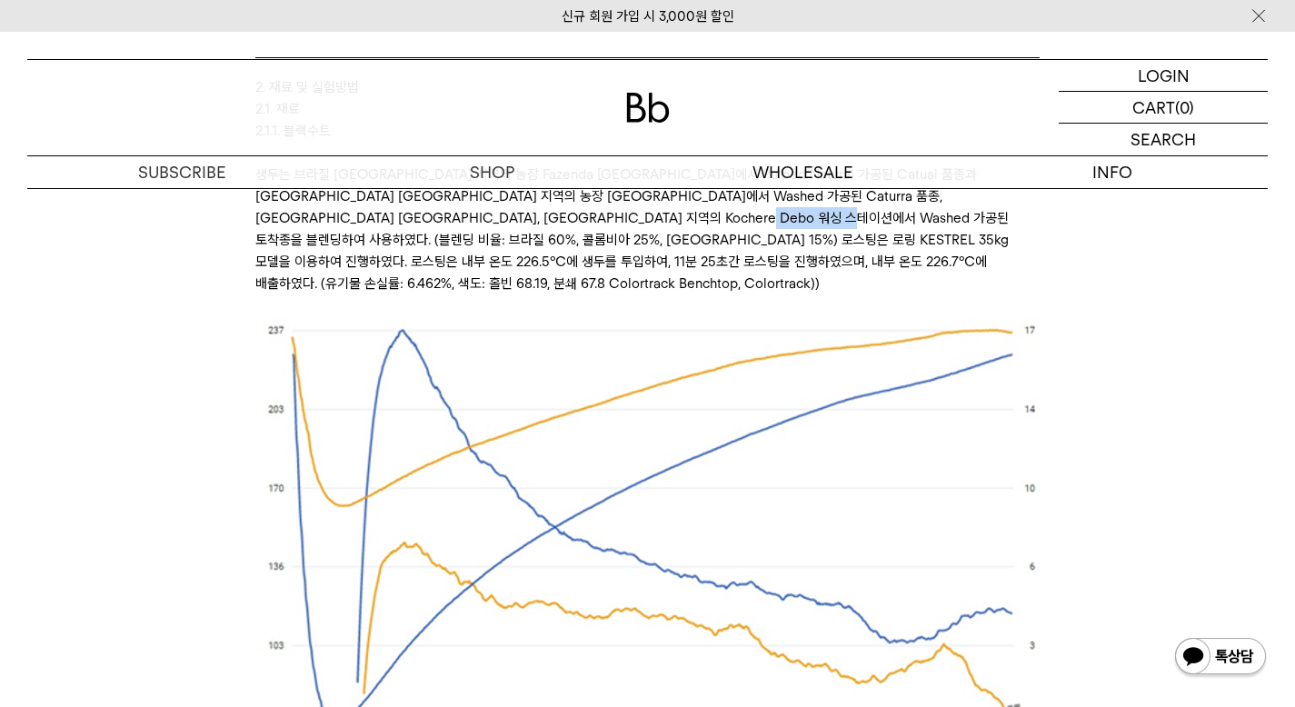
drag, startPoint x: 681, startPoint y: 215, endPoint x: 765, endPoint y: 215, distance: 84.5
click at [766, 215] on p "생두는 브라질 Santo Antônio do Amparo 지역의 농장 Fazenda Campo Alegre에서 Pulped Natural 가공…" at bounding box center [647, 229] width 784 height 131
drag, startPoint x: 768, startPoint y: 215, endPoint x: 789, endPoint y: 215, distance: 20.9
click at [789, 215] on p "생두는 브라질 Santo Antônio do Amparo 지역의 농장 Fazenda Campo Alegre에서 Pulped Natural 가공…" at bounding box center [647, 229] width 784 height 131
drag, startPoint x: 829, startPoint y: 218, endPoint x: 907, endPoint y: 216, distance: 78.2
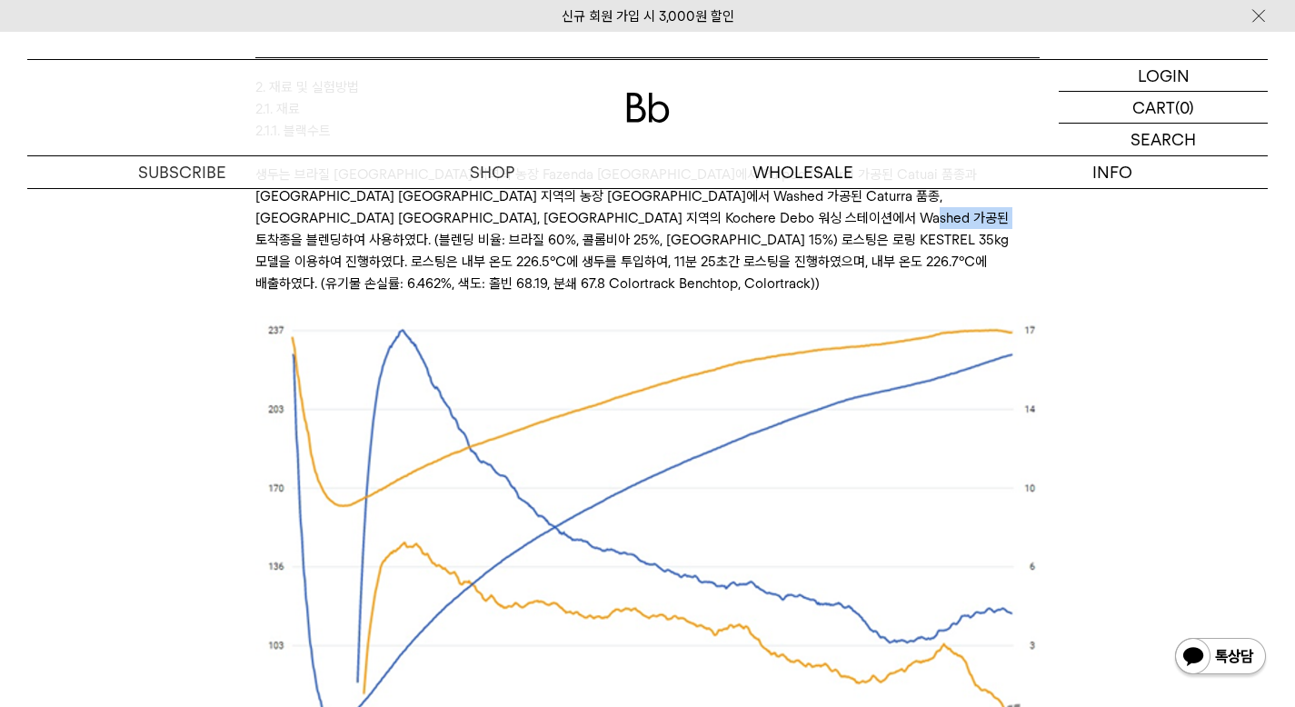
click at [909, 217] on p "생두는 브라질 Santo Antônio do Amparo 지역의 농장 Fazenda Campo Alegre에서 Pulped Natural 가공…" at bounding box center [647, 229] width 784 height 131
click at [907, 244] on p "생두는 브라질 Santo Antônio do Amparo 지역의 농장 Fazenda Campo Alegre에서 Pulped Natural 가공…" at bounding box center [647, 229] width 784 height 131
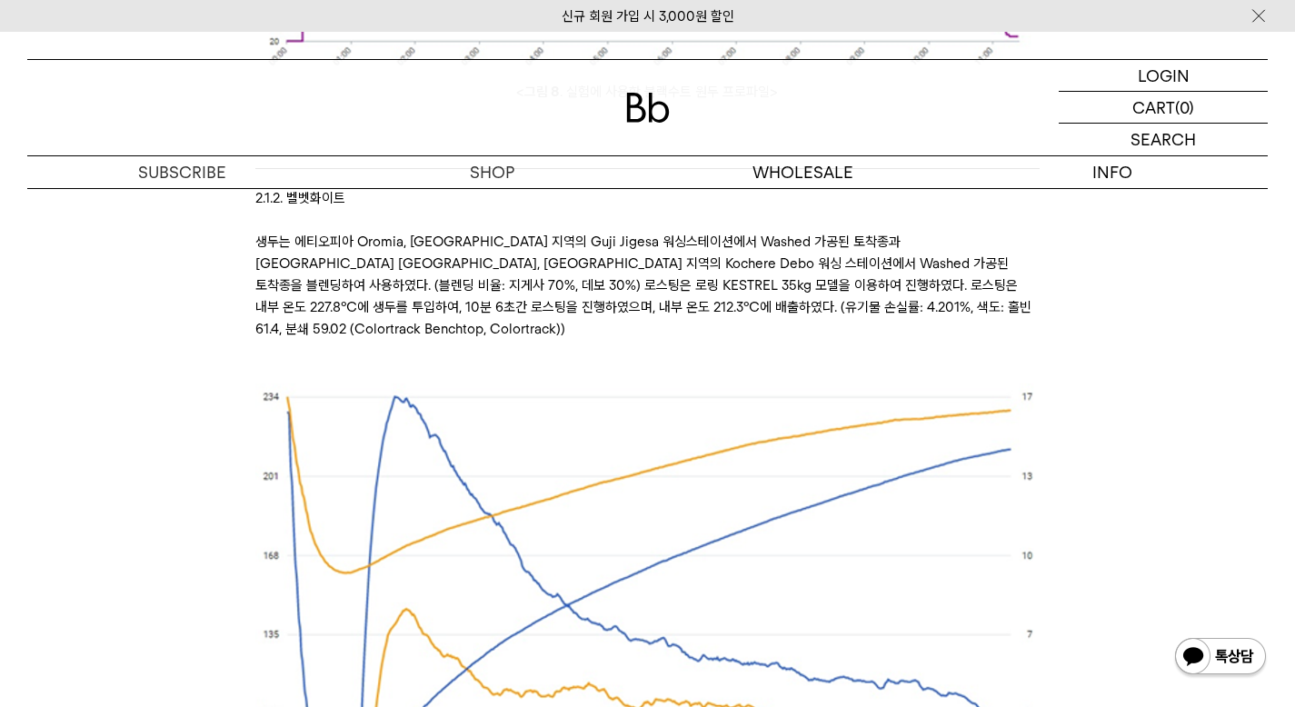
scroll to position [8209, 0]
drag, startPoint x: 601, startPoint y: 268, endPoint x: 711, endPoint y: 274, distance: 110.1
click at [717, 272] on p "생두는 에티오피아 Oromia, Guji 지역의 Guji Jigesa 워싱스테이션에서 Washed 가공된 토착종과 에티오피아 Kochere, …" at bounding box center [647, 286] width 784 height 109
click at [735, 276] on p "생두는 에티오피아 Oromia, Guji 지역의 Guji Jigesa 워싱스테이션에서 Washed 가공된 토착종과 에티오피아 Kochere, …" at bounding box center [647, 286] width 784 height 109
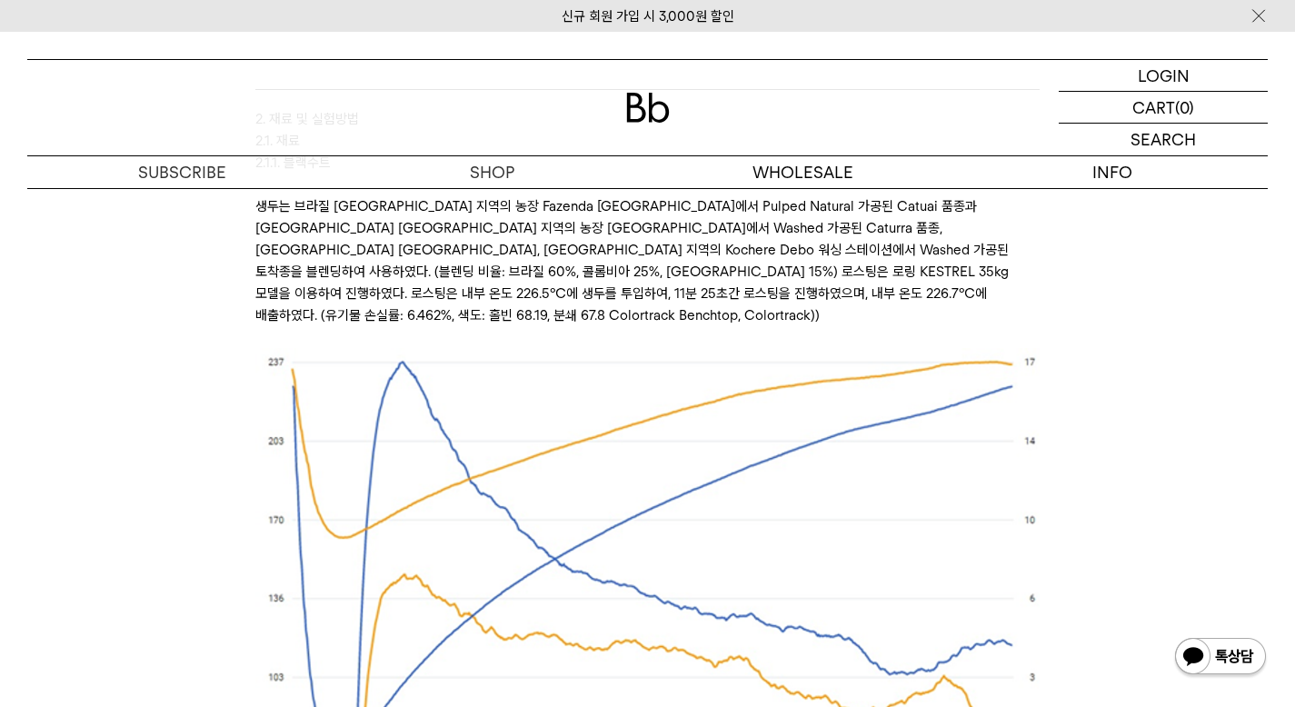
scroll to position [7308, 0]
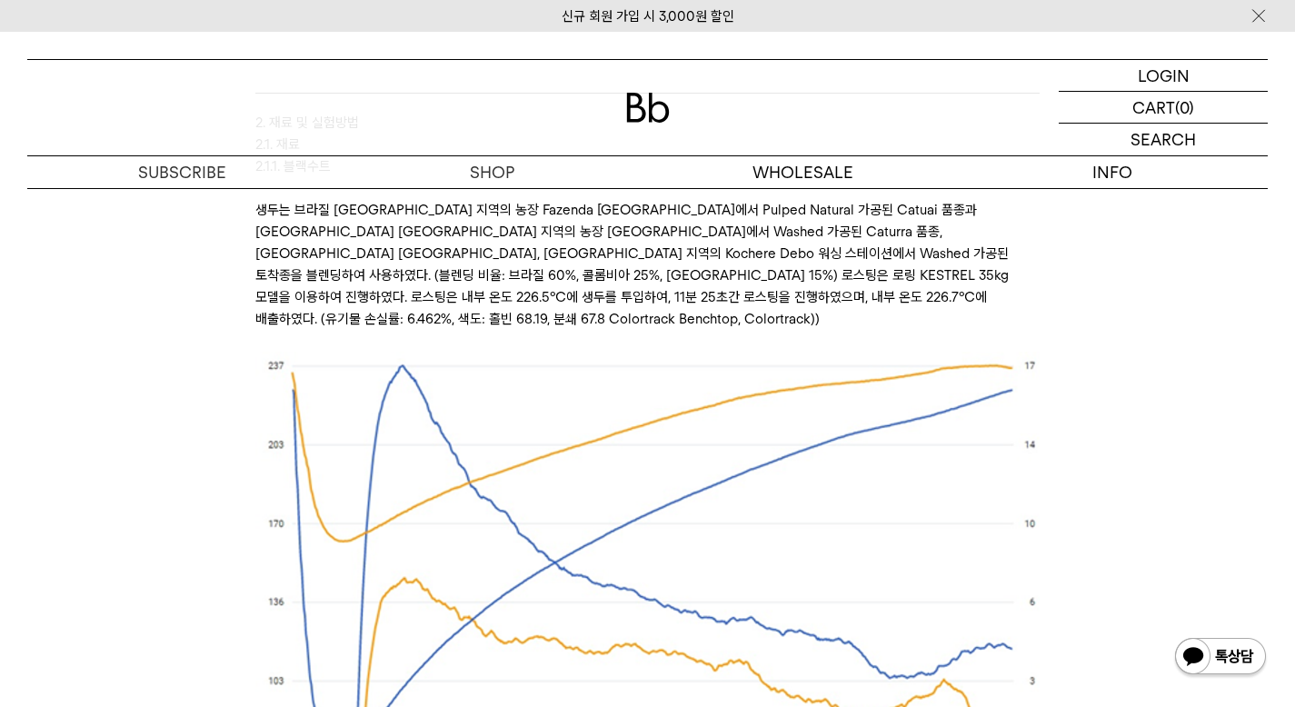
click at [682, 260] on p "생두는 브라질 Santo Antônio do Amparo 지역의 농장 Fazenda Campo Alegre에서 Pulped Natural 가공…" at bounding box center [647, 264] width 784 height 131
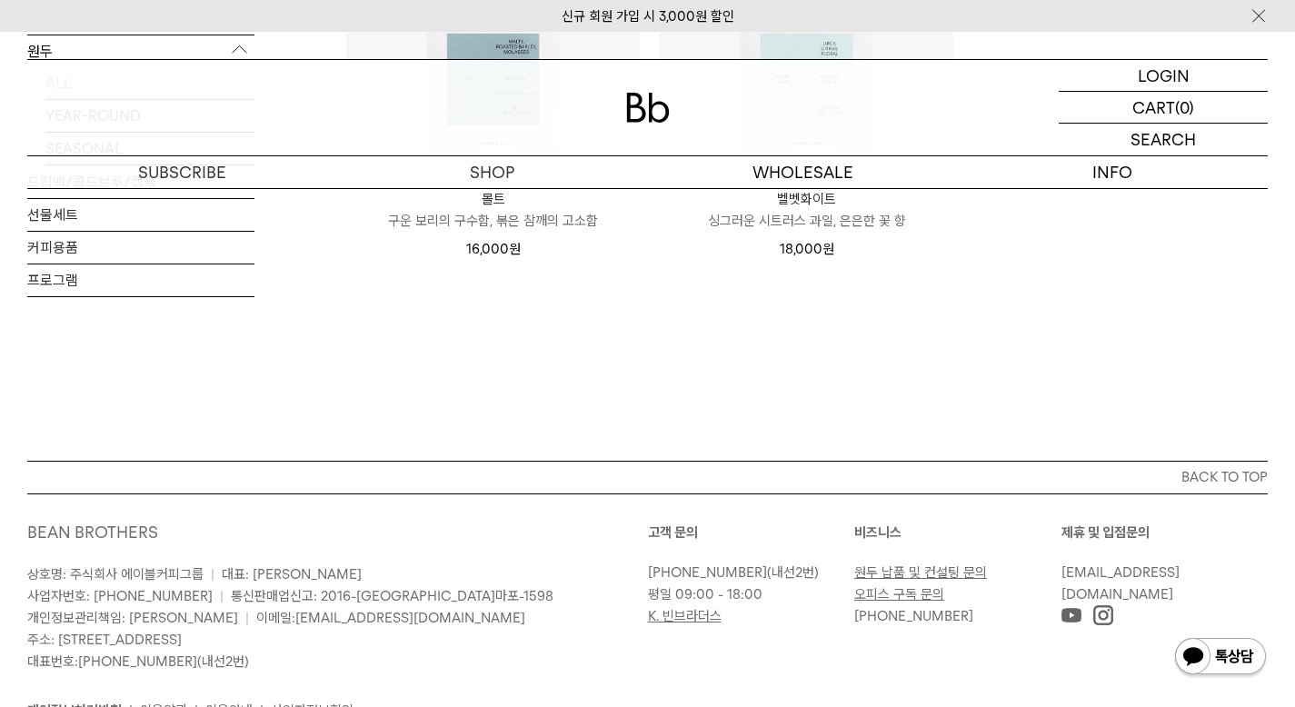
scroll to position [829, 0]
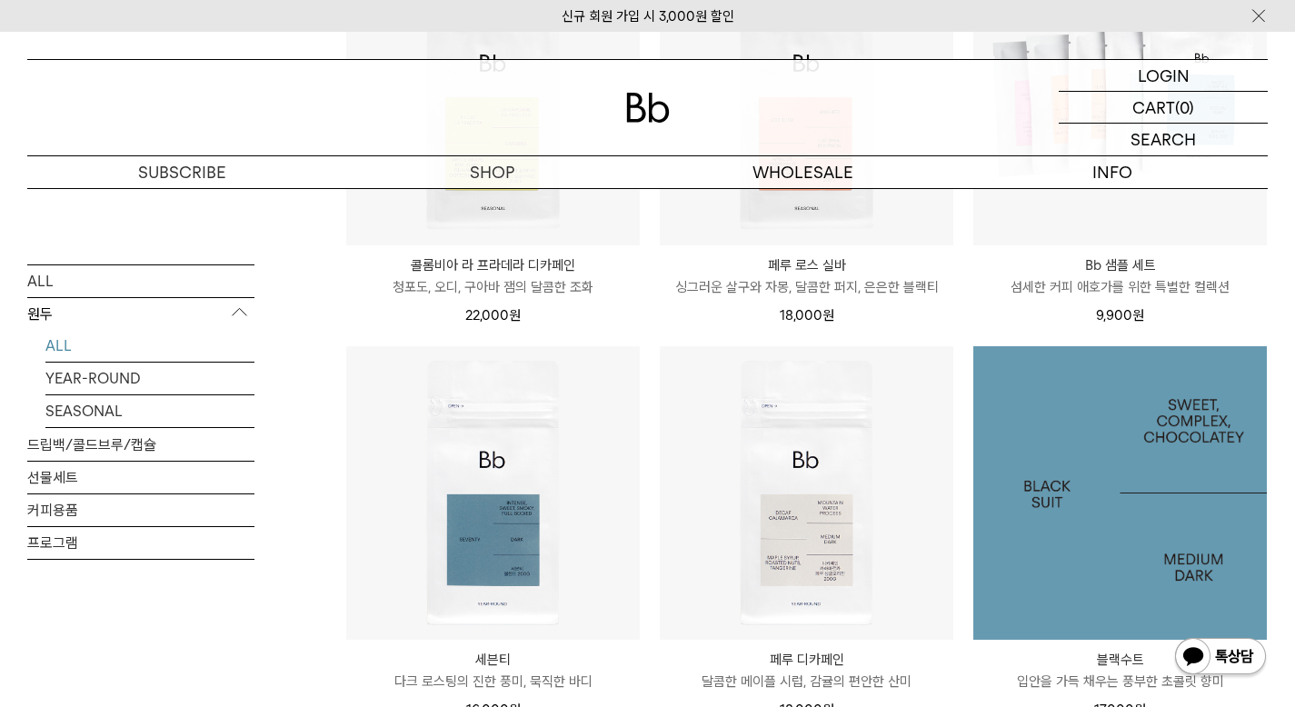
click at [1073, 450] on img at bounding box center [1120, 493] width 294 height 294
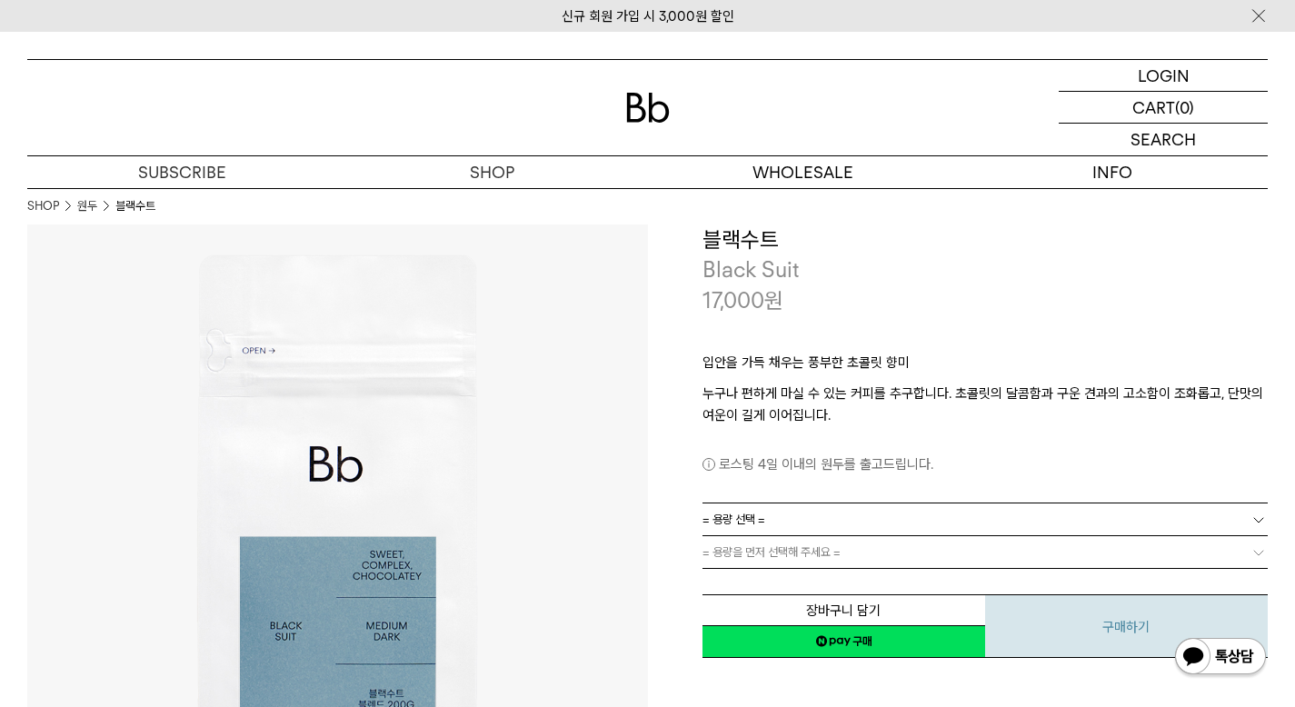
click at [1014, 633] on button "구매하기" at bounding box center [1126, 626] width 283 height 64
click at [821, 523] on link "= 용량 선택 =" at bounding box center [985, 519] width 566 height 32
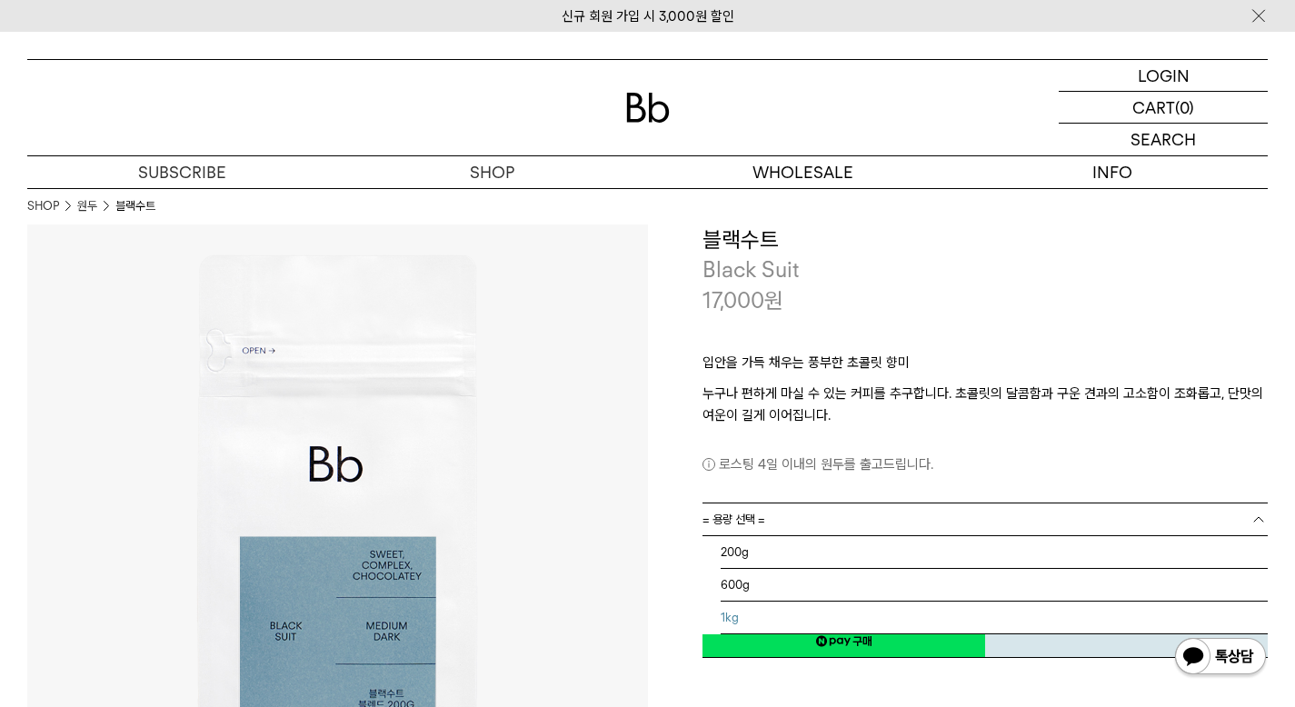
click at [764, 610] on li "1kg" at bounding box center [995, 618] width 548 height 33
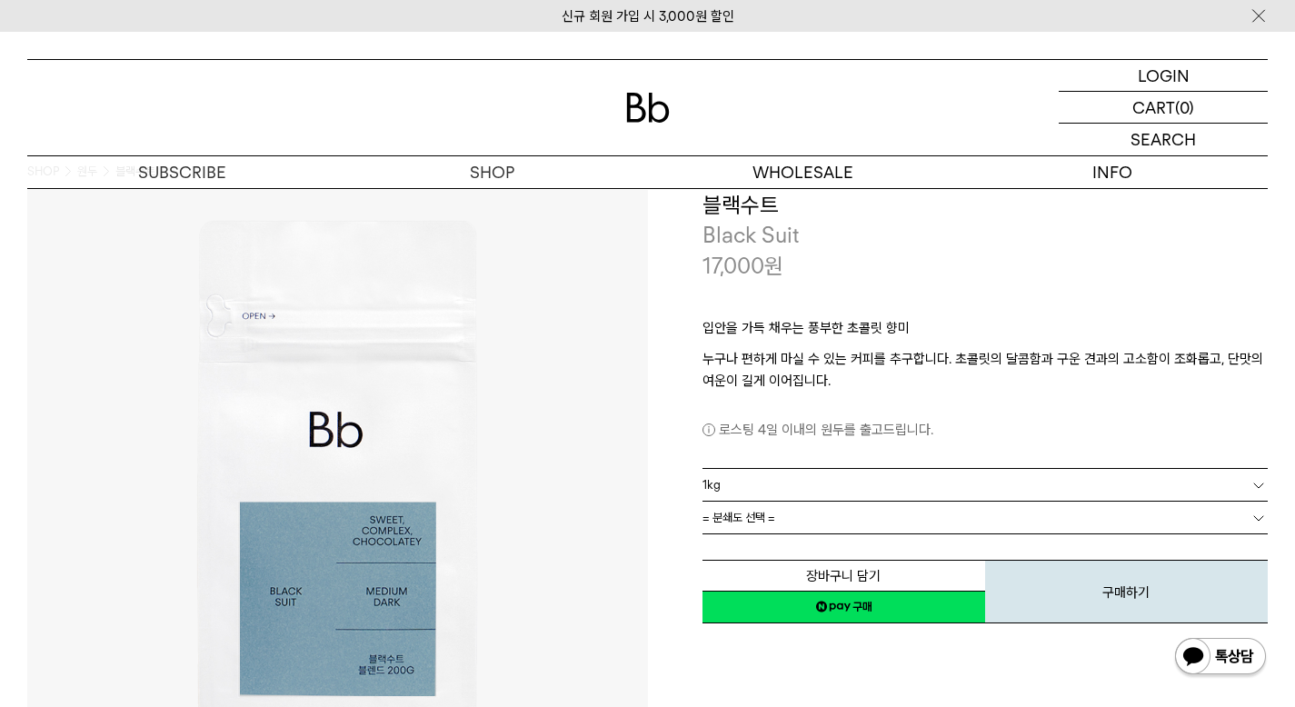
scroll to position [35, 0]
click at [1054, 585] on button "구매하기" at bounding box center [1126, 591] width 283 height 64
click at [822, 513] on link "= 분쇄도 선택 =" at bounding box center [985, 517] width 566 height 32
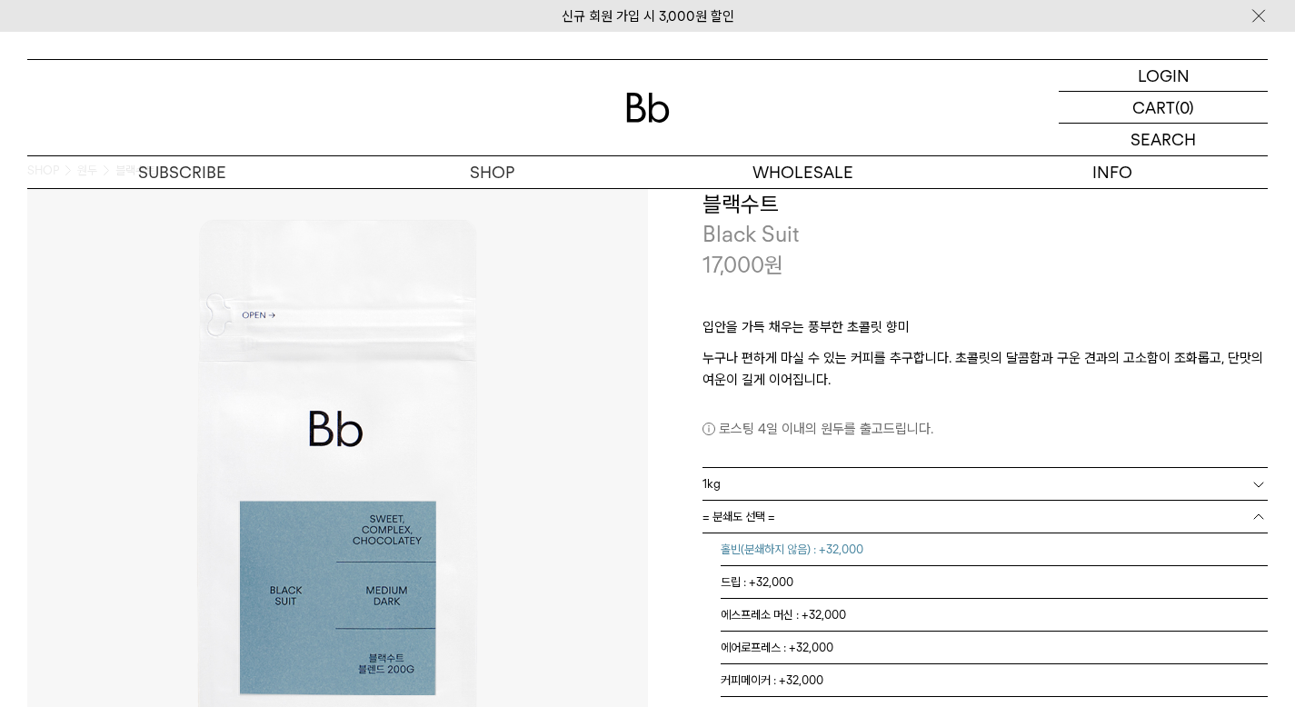
click at [799, 547] on li "홀빈(분쇄하지 않음) : +32,000" at bounding box center [995, 549] width 548 height 33
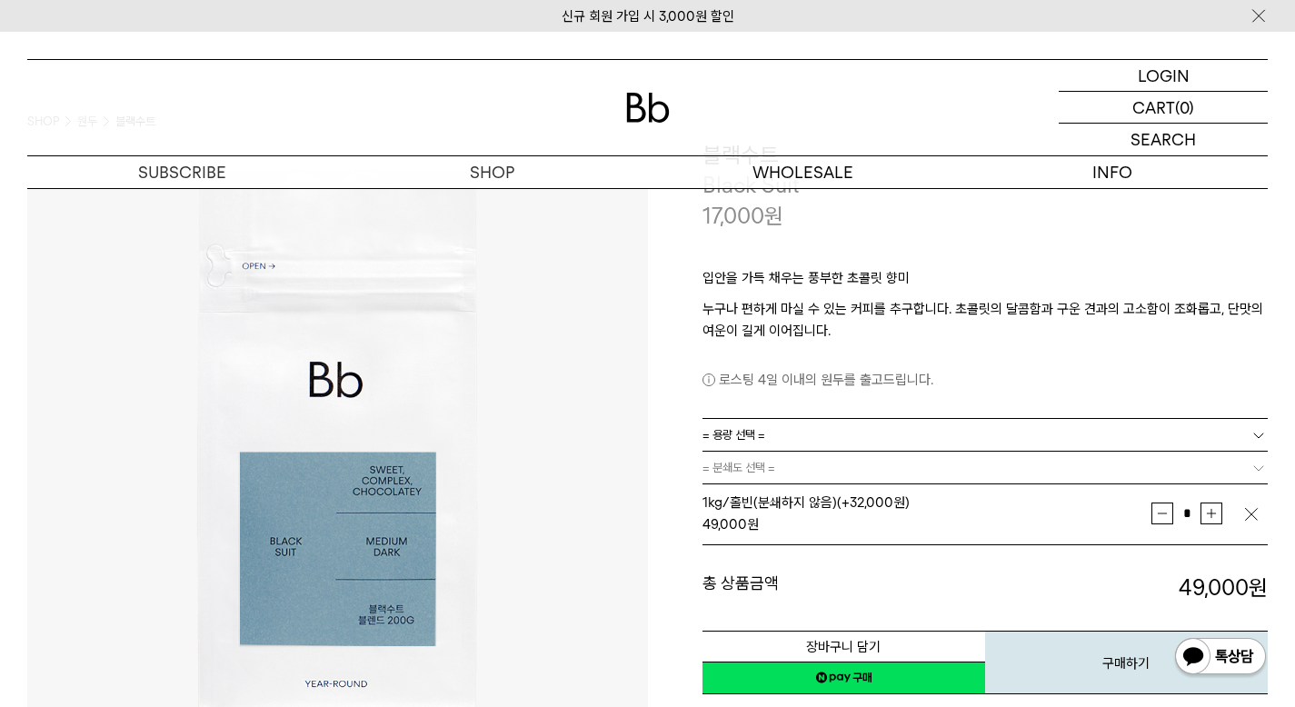
scroll to position [85, 0]
